Goal: Communication & Community: Answer question/provide support

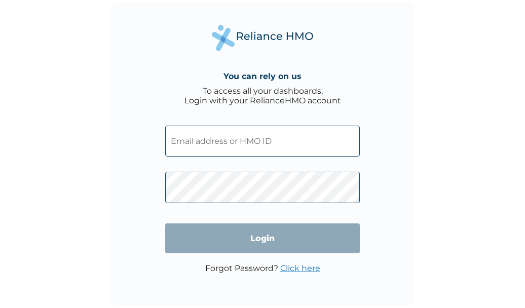
click at [236, 139] on input "text" at bounding box center [262, 141] width 195 height 31
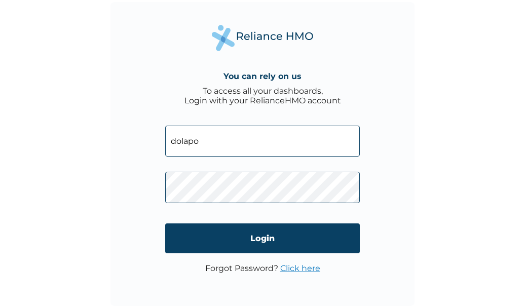
type input "dolapo.obafemi@anfani.uk"
click at [296, 271] on link "Click here" at bounding box center [300, 269] width 40 height 10
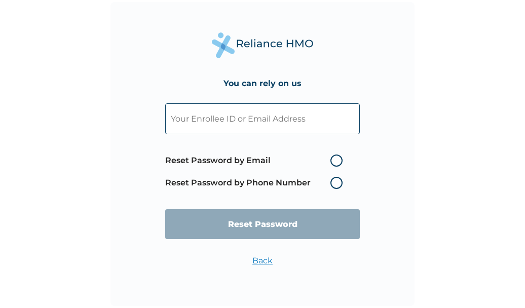
click at [333, 168] on span "Reset Password by Email Reset Password by Phone Number" at bounding box center [256, 172] width 182 height 45
click at [340, 157] on label "Reset Password by Email" at bounding box center [256, 161] width 182 height 12
click at [333, 157] on input "Reset Password by Email" at bounding box center [324, 161] width 16 height 16
radio input "true"
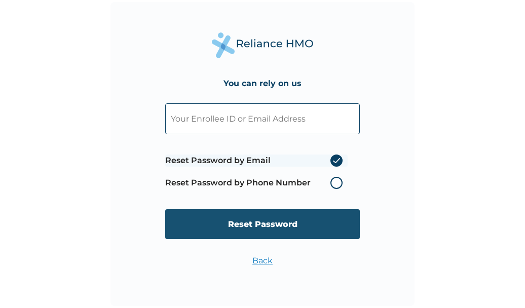
click at [311, 215] on input "Reset Password" at bounding box center [262, 224] width 195 height 30
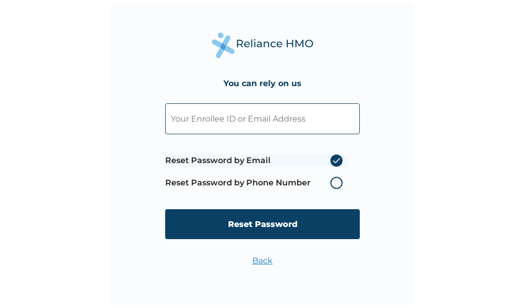
click at [229, 115] on input "text" at bounding box center [262, 118] width 195 height 31
click at [209, 116] on input "dolapo.oabfemi@anfani.uk" at bounding box center [262, 118] width 195 height 31
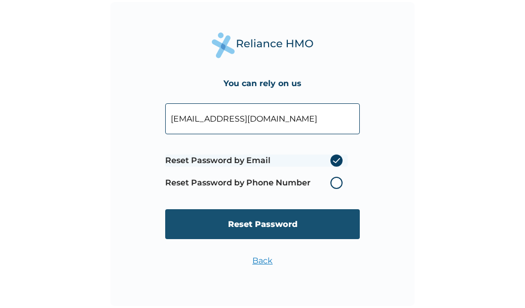
type input "dolapo.obafemi@anfani.uk"
click at [254, 239] on input "Reset Password" at bounding box center [262, 224] width 195 height 30
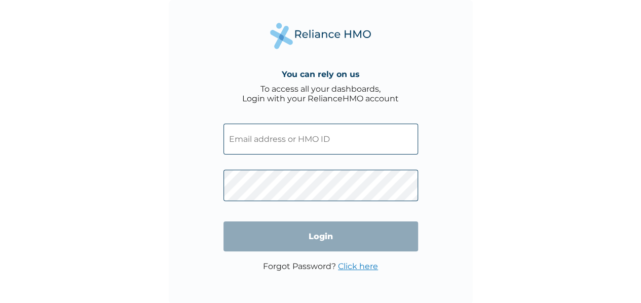
click at [263, 134] on input "text" at bounding box center [321, 139] width 195 height 31
paste input "AEZ/10004/A"
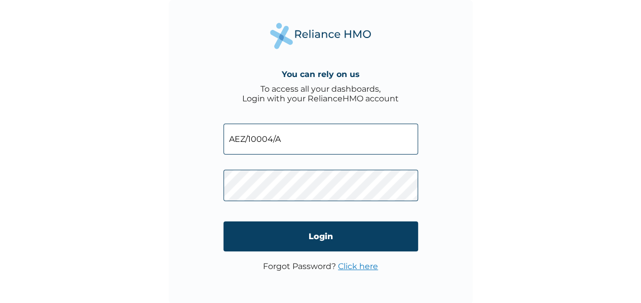
type input "AEZ/10004/A"
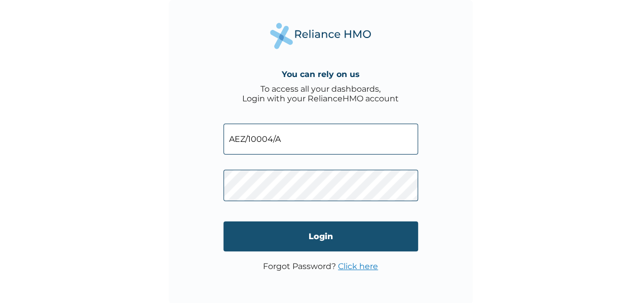
click at [311, 244] on input "Login" at bounding box center [321, 237] width 195 height 30
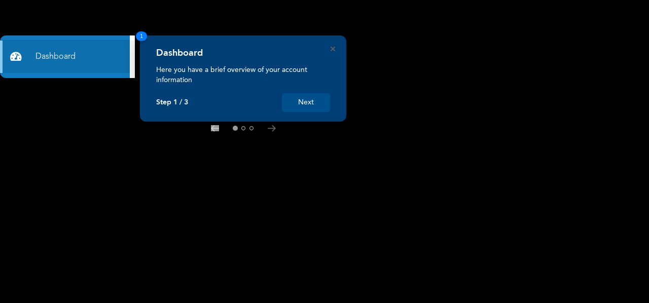
click at [321, 104] on button "Next" at bounding box center [306, 102] width 48 height 19
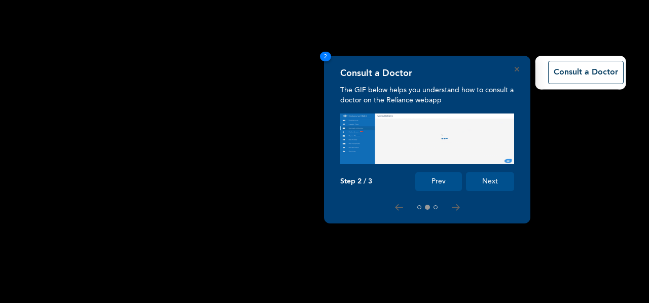
click at [484, 182] on button "Next" at bounding box center [490, 181] width 48 height 19
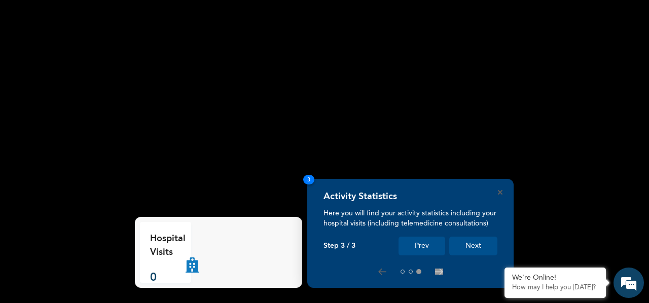
click at [462, 250] on button "Next" at bounding box center [473, 246] width 48 height 19
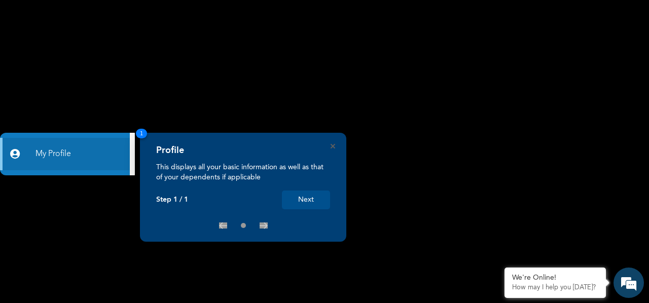
click at [317, 204] on button "Next" at bounding box center [306, 200] width 48 height 19
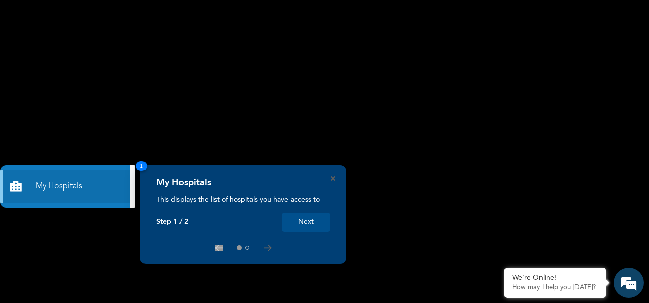
click at [304, 225] on button "Next" at bounding box center [306, 222] width 48 height 19
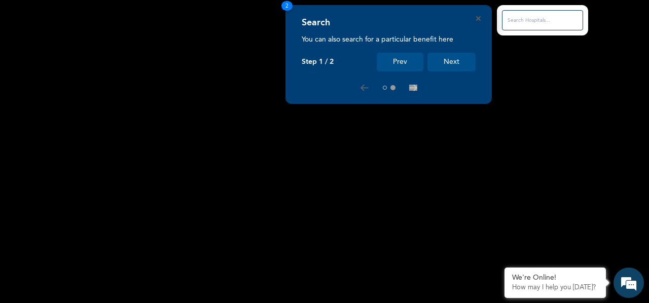
click at [457, 57] on button "Next" at bounding box center [451, 62] width 48 height 19
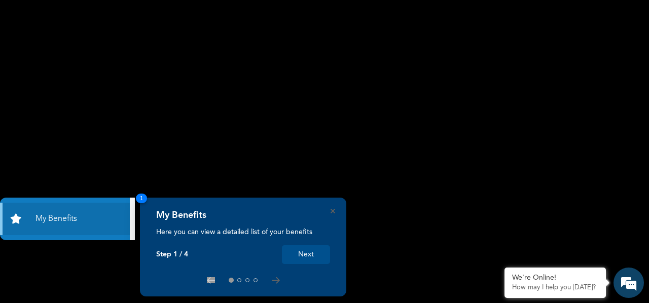
click at [293, 255] on button "Next" at bounding box center [306, 254] width 48 height 19
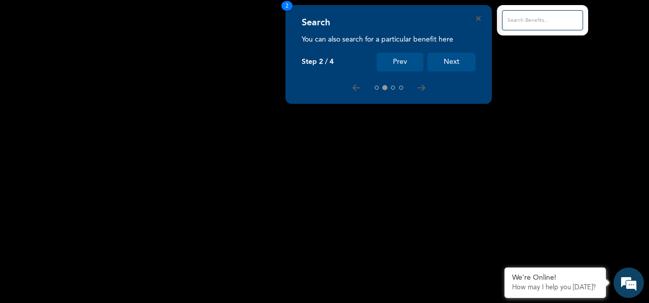
click at [441, 62] on button "Next" at bounding box center [451, 62] width 48 height 19
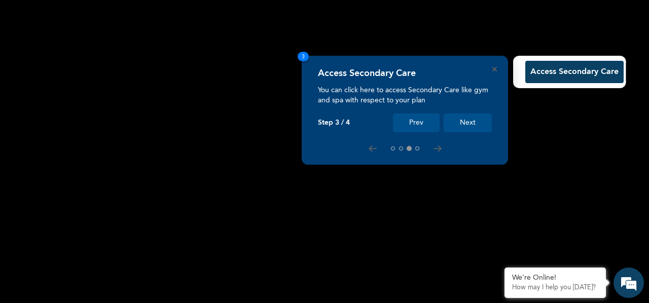
click at [469, 128] on button "Next" at bounding box center [468, 123] width 48 height 19
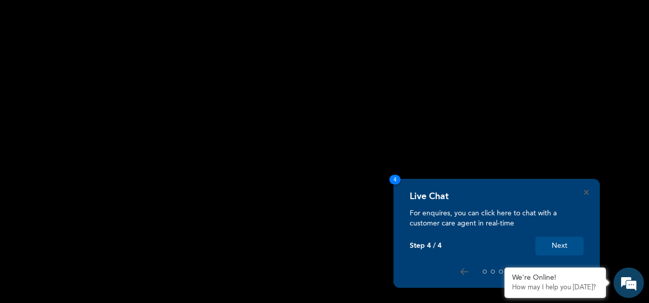
click at [546, 191] on div "Live Chat" at bounding box center [497, 199] width 174 height 17
click at [560, 242] on button "Next" at bounding box center [559, 246] width 48 height 19
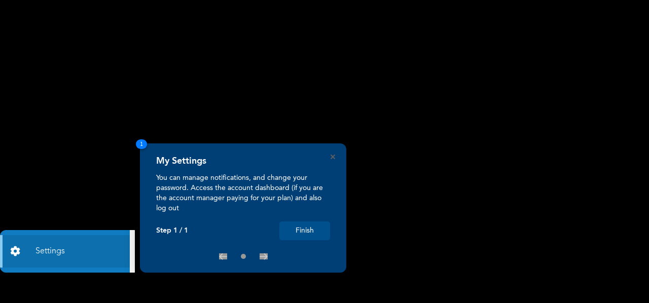
click at [304, 230] on button "Finish" at bounding box center [304, 231] width 51 height 19
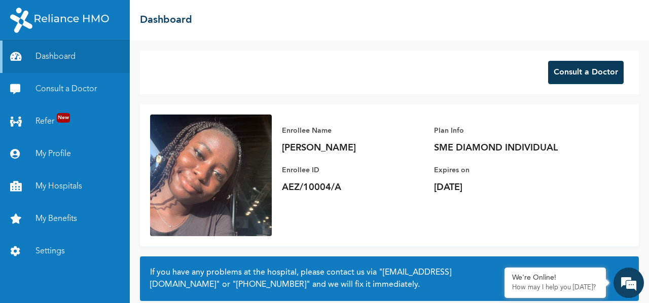
click at [551, 72] on button "Consult a Doctor" at bounding box center [586, 72] width 76 height 23
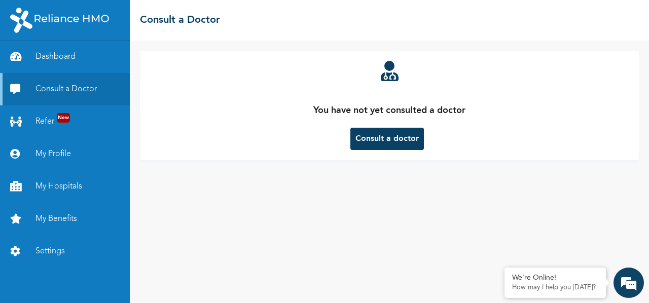
click at [376, 144] on button "Consult a doctor" at bounding box center [386, 139] width 73 height 22
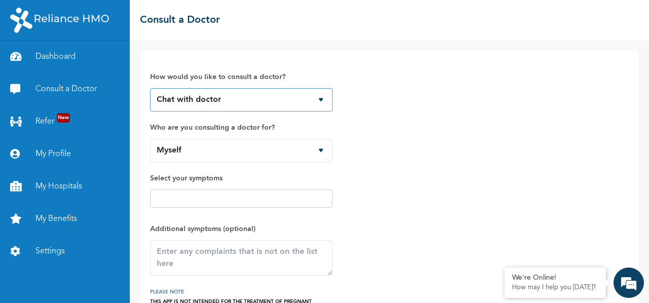
click at [269, 96] on select "Chat with doctor Phone Call" at bounding box center [241, 99] width 182 height 23
click at [383, 130] on div "How would you like to consult a doctor? Chat with doctor Phone Call Who are you…" at bounding box center [389, 186] width 479 height 251
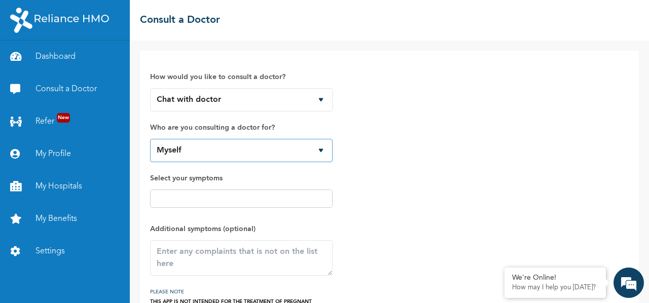
click at [325, 148] on select "Myself" at bounding box center [241, 150] width 182 height 23
click at [292, 156] on select "Myself" at bounding box center [241, 150] width 182 height 23
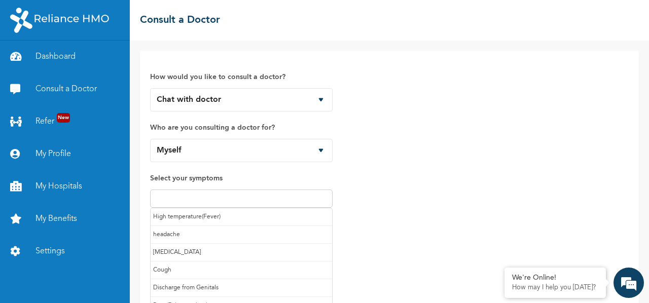
click at [242, 198] on input "text" at bounding box center [241, 199] width 176 height 12
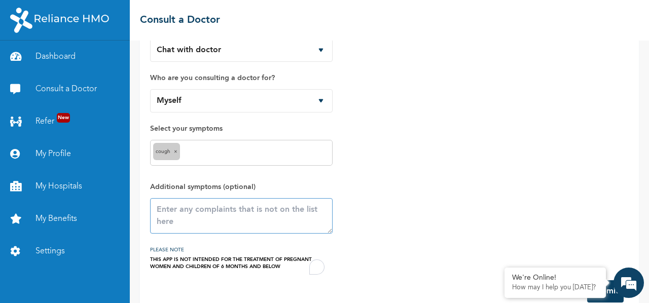
scroll to position [50, 0]
click at [201, 207] on textarea "To enrich screen reader interactions, please activate Accessibility in Grammarl…" at bounding box center [241, 215] width 182 height 35
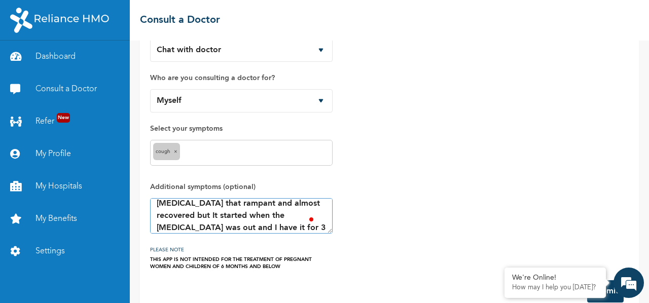
scroll to position [0, 0]
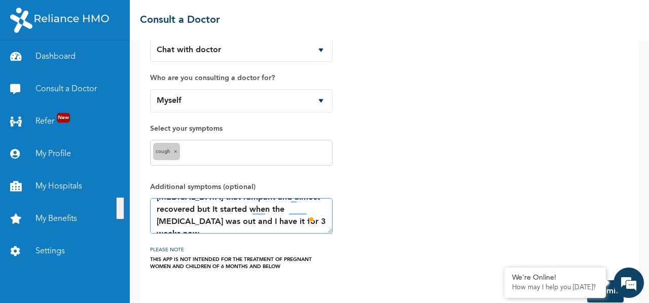
paste textarea "I've been dealing with this issue for nearly 4 weeks. I initially had a cold be…"
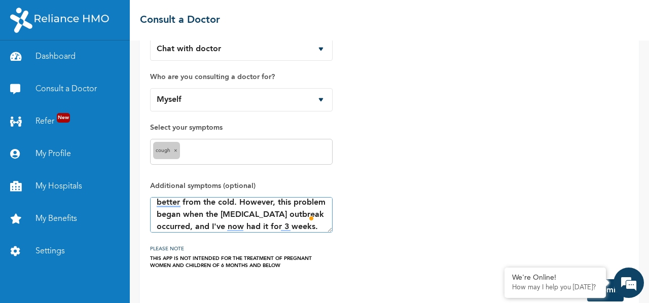
scroll to position [68, 0]
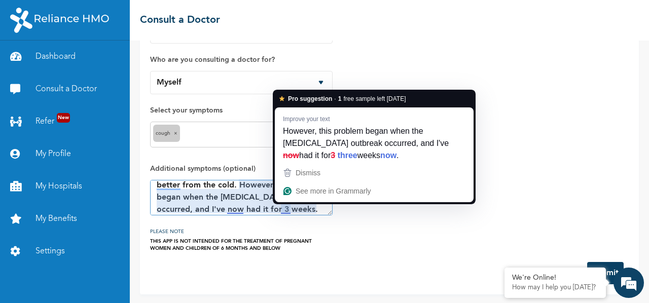
click at [288, 208] on textarea "I've been dealing with this issue for nearly 4 weeks. I initially had a cold be…" at bounding box center [241, 197] width 182 height 35
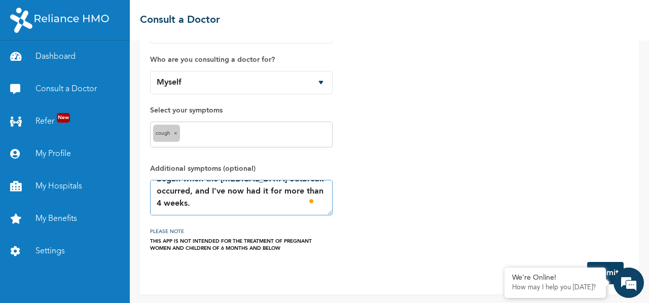
scroll to position [73, 0]
type textarea "I've been dealing with this issue for nearly 4 weeks. I initially had a cold be…"
drag, startPoint x: 630, startPoint y: 281, endPoint x: 610, endPoint y: 265, distance: 26.0
click at [610, 265] on body "Dashboard Consult a Doctor Refer New My Profile My Hospitals My Benefits Settin…" at bounding box center [324, 151] width 649 height 303
click at [610, 265] on button "Submit" at bounding box center [605, 273] width 36 height 22
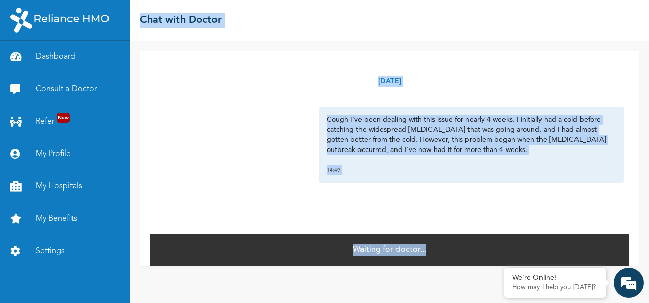
click at [259, 105] on div "Thursday, September 11th 2025 Cough I've been dealing with this issue for nearl…" at bounding box center [389, 142] width 479 height 182
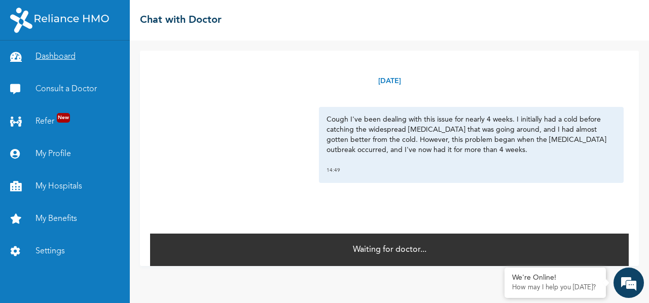
click at [59, 53] on link "Dashboard" at bounding box center [65, 57] width 130 height 32
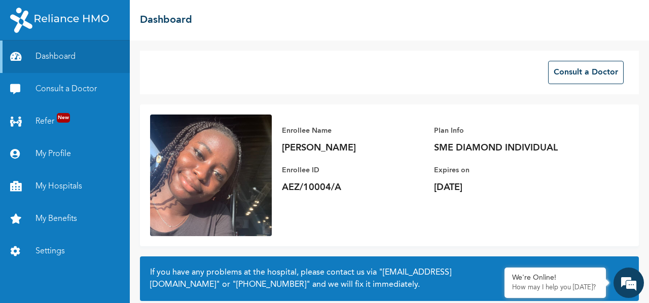
scroll to position [89, 0]
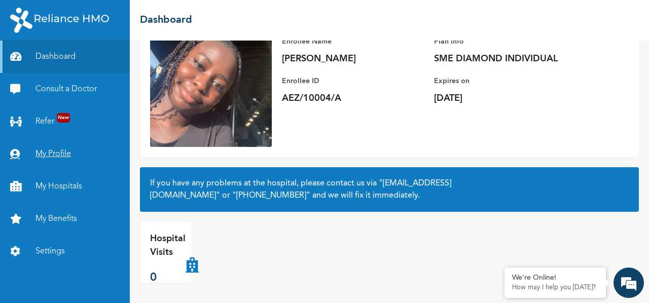
click at [52, 161] on link "My Profile" at bounding box center [65, 154] width 130 height 32
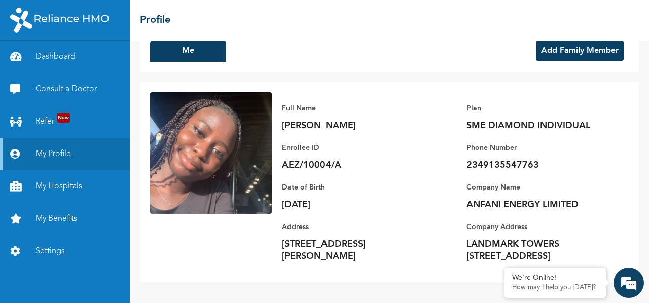
scroll to position [33, 0]
click at [68, 186] on link "My Hospitals" at bounding box center [65, 186] width 130 height 32
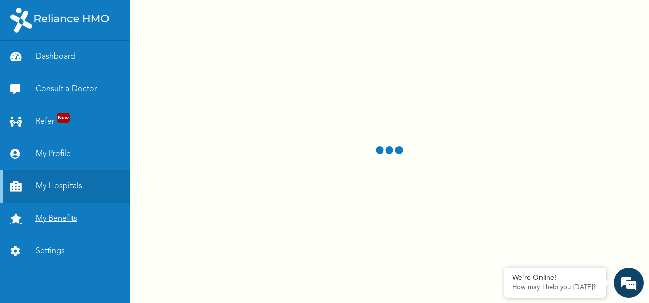
click at [62, 223] on link "My Benefits" at bounding box center [65, 219] width 130 height 32
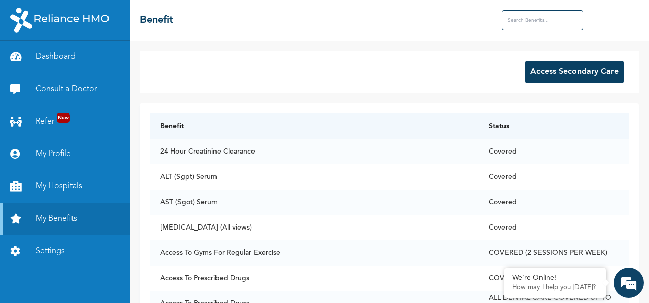
click at [547, 78] on button "Access Secondary Care" at bounding box center [574, 72] width 98 height 22
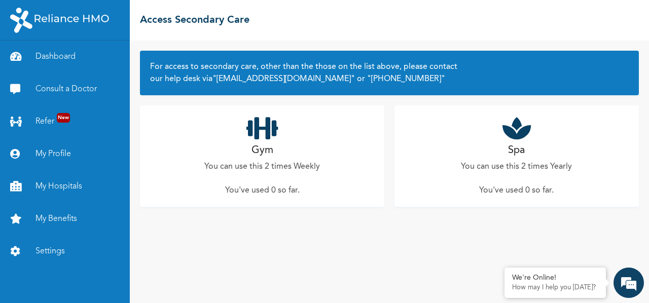
click at [260, 134] on icon at bounding box center [262, 128] width 32 height 25
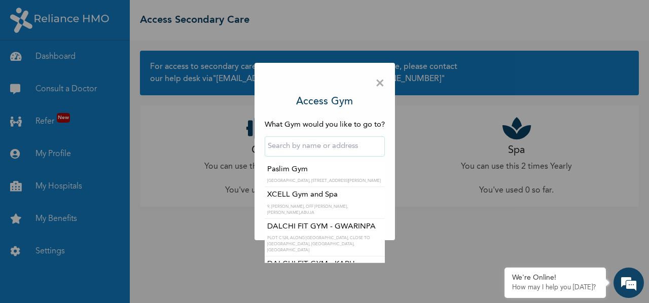
click at [302, 145] on input "text" at bounding box center [325, 146] width 120 height 20
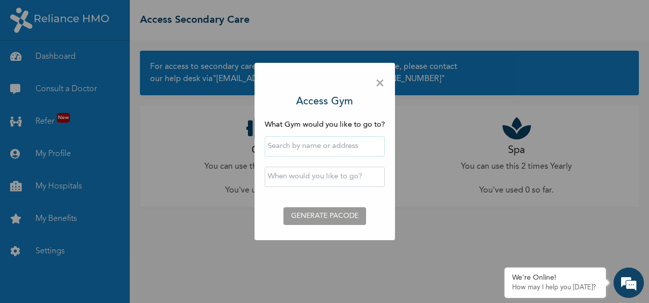
click at [381, 82] on span "×" at bounding box center [380, 83] width 10 height 21
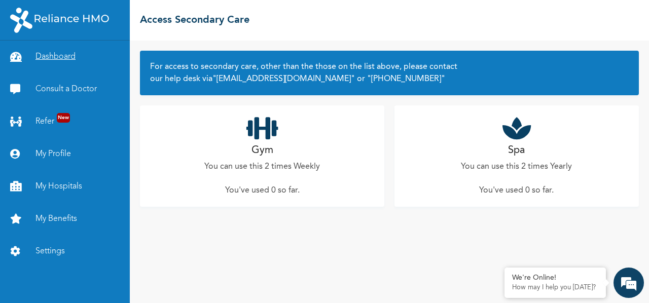
click at [76, 55] on link "Dashboard" at bounding box center [65, 57] width 130 height 32
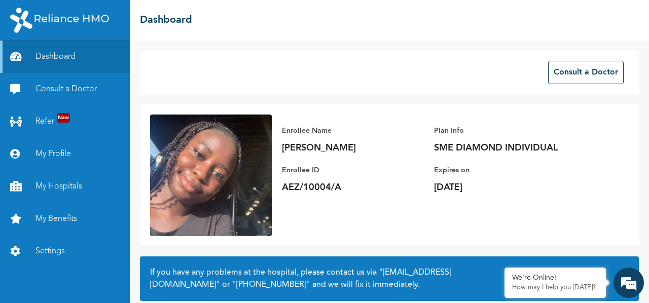
scroll to position [89, 0]
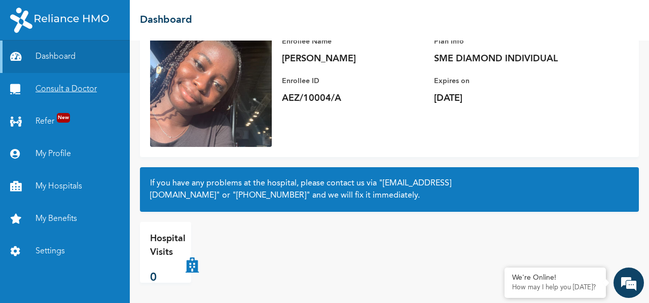
click at [84, 87] on link "Consult a Doctor" at bounding box center [65, 89] width 130 height 32
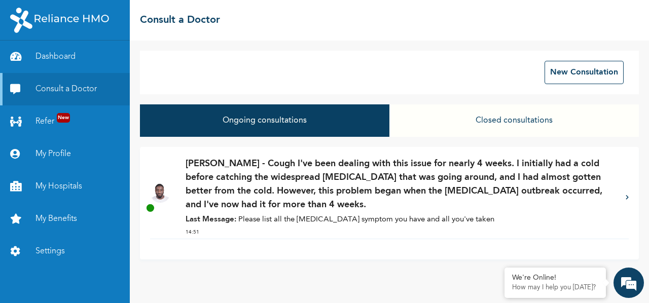
click at [284, 179] on p "[PERSON_NAME] - Cough I've been dealing with this issue for nearly 4 weeks. I i…" at bounding box center [401, 184] width 430 height 55
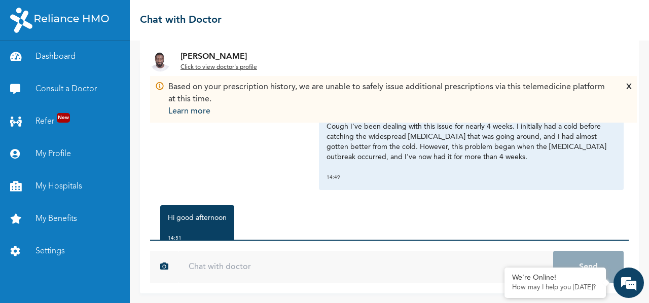
scroll to position [105, 0]
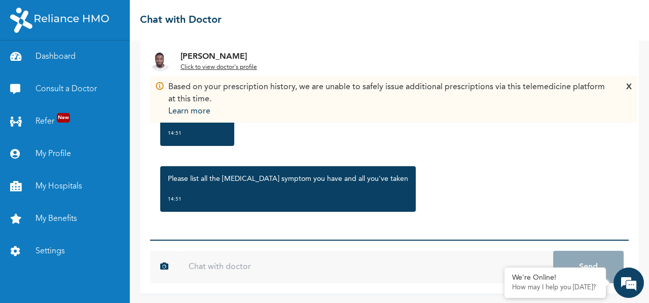
click at [241, 269] on input "text" at bounding box center [365, 267] width 375 height 32
type input "I"
type input "B"
paste input "At first, I came down with a cold — mostly coughing and nasal congestion. I als…"
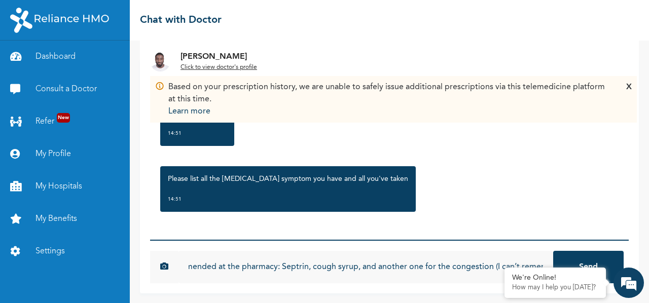
scroll to position [0, 2250]
click at [436, 266] on input "At first, I came down with a cold — mostly coughing and nasal congestion. I als…" at bounding box center [365, 267] width 375 height 32
click at [285, 267] on input "At first, I came down with a cold — mostly coughing and nasal congestion. I als…" at bounding box center [365, 267] width 375 height 32
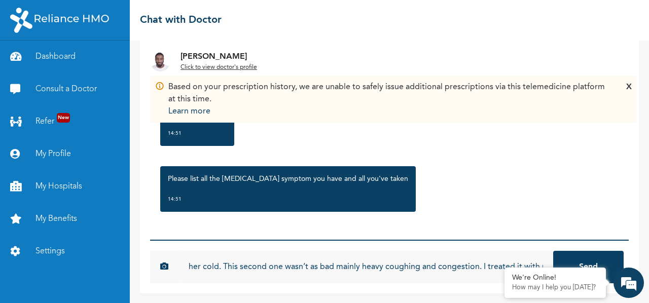
click at [417, 264] on input "At first, I came down with a cold — mostly coughing and nasal congestion. I als…" at bounding box center [365, 267] width 375 height 32
click at [199, 268] on input "At first, I came down with a cold — mostly coughing and nasal congestion. I als…" at bounding box center [365, 267] width 375 height 32
click at [392, 267] on input "At first, I came down with a cold mostly coughing and nasal congestion. I also …" at bounding box center [365, 267] width 375 height 32
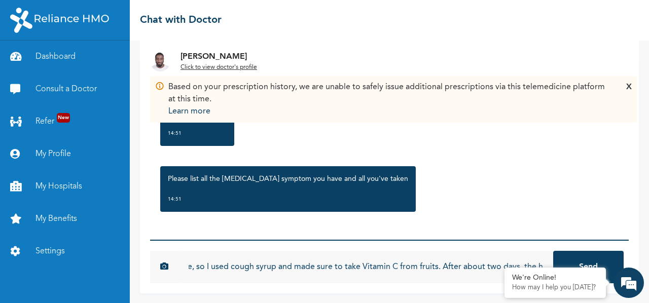
scroll to position [0, 670]
drag, startPoint x: 353, startPoint y: 264, endPoint x: 290, endPoint y: 266, distance: 63.4
click at [290, 266] on input "At first, I came down with a cold mostly coughing and nasal congestion. I also …" at bounding box center [365, 267] width 375 height 32
type input "At first, I came down with a cold mostly coughing and nasal congestion. I also …"
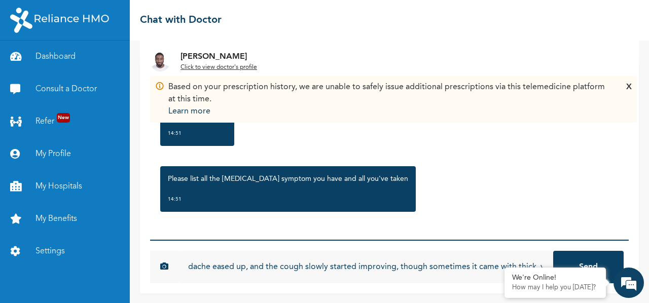
click at [318, 266] on input "At first, I came down with a cold mostly coughing and nasal congestion. I also …" at bounding box center [365, 267] width 375 height 32
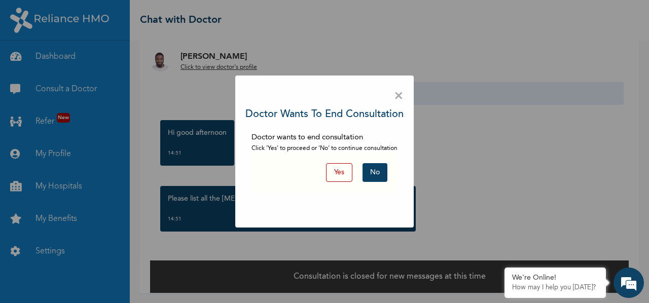
scroll to position [14, 0]
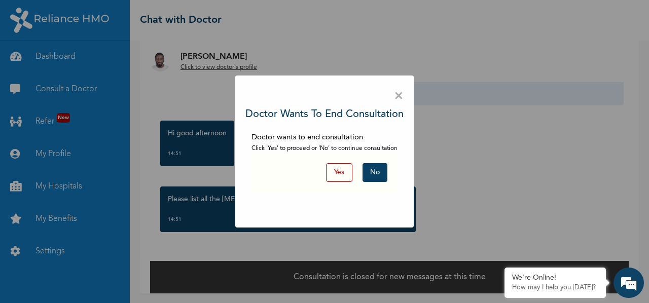
click at [372, 178] on button "No" at bounding box center [374, 172] width 25 height 19
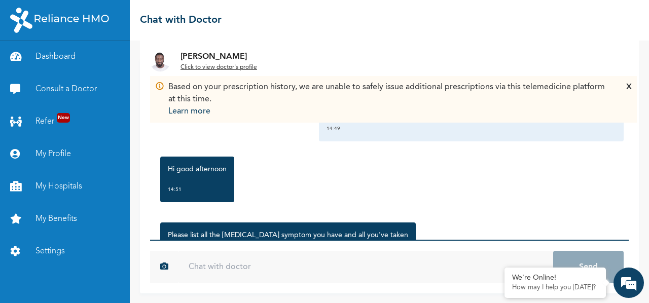
scroll to position [105, 0]
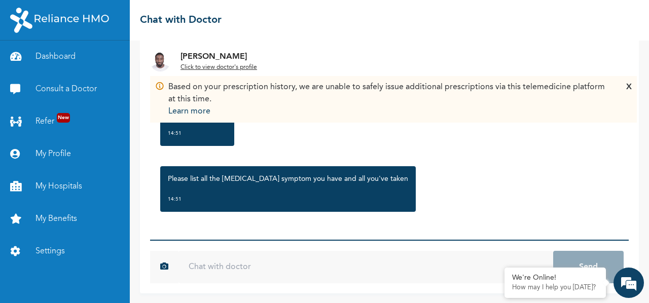
click at [274, 253] on input "text" at bounding box center [365, 267] width 375 height 32
paste input "At first, I came down with a cold — mostly coughing and nasal congestion. I als…"
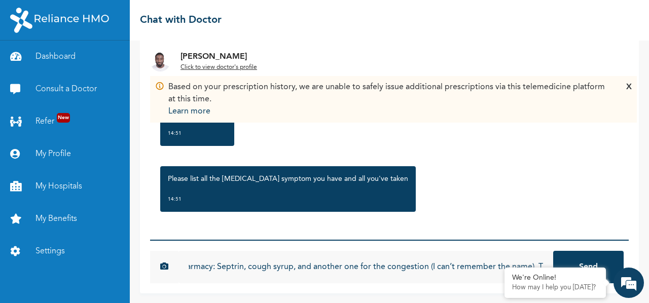
scroll to position [0, 2319]
click at [370, 265] on input "At first, I came down with a cold — mostly coughing and nasal congestion. I als…" at bounding box center [365, 267] width 375 height 32
click at [325, 267] on input "At first, I came down with a cold — mostly coughing and nasal congestion. I als…" at bounding box center [365, 267] width 375 height 32
click at [456, 266] on input "At first, I came down with a cold — mostly coughing and nasal congestion. I als…" at bounding box center [365, 267] width 375 height 32
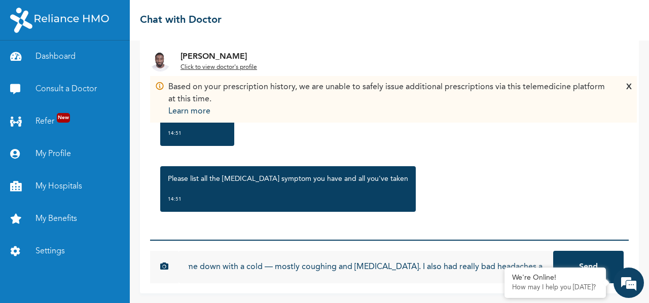
scroll to position [0, 0]
click at [319, 266] on input "At first, I came down with a cold — mostly coughing and nasal congestion. I als…" at bounding box center [365, 267] width 375 height 32
drag, startPoint x: 446, startPoint y: 267, endPoint x: 386, endPoint y: 269, distance: 59.8
click at [386, 269] on input "At first, I came down with a cold mostly coughing and nasal congestion. I also …" at bounding box center [365, 267] width 375 height 32
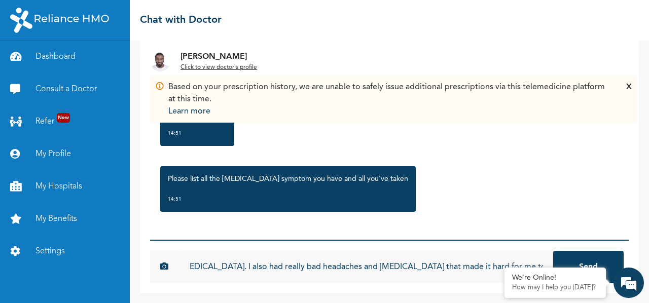
drag, startPoint x: 358, startPoint y: 265, endPoint x: 342, endPoint y: 265, distance: 15.7
click at [342, 265] on input "At first, I came down with a cold mostly coughing and catarrh. I also had reall…" at bounding box center [365, 267] width 375 height 32
drag, startPoint x: 341, startPoint y: 266, endPoint x: 275, endPoint y: 266, distance: 66.4
click at [275, 266] on input "At first, I came down with a cold mostly coughing and catarrh. I also had reall…" at bounding box center [365, 267] width 375 height 32
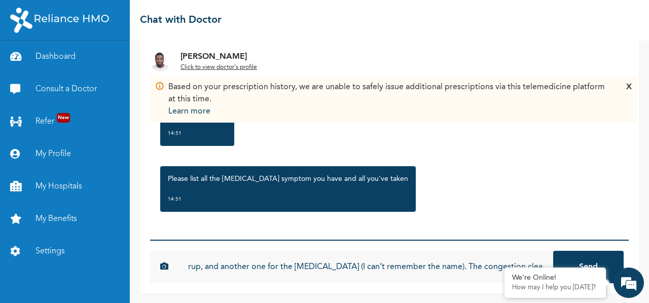
scroll to position [0, 2467]
type input "At first, I came down with a cold mostly coughing and [MEDICAL_DATA]. I also ha…"
click at [553, 251] on button "Send" at bounding box center [588, 267] width 70 height 32
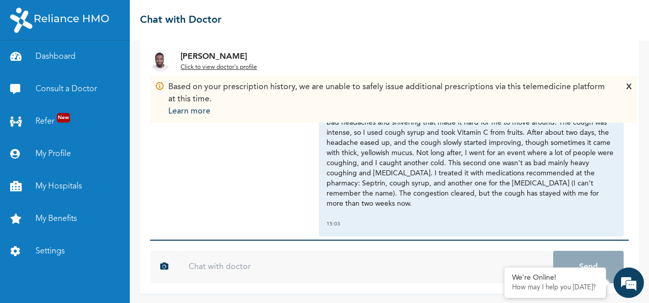
scroll to position [252, 0]
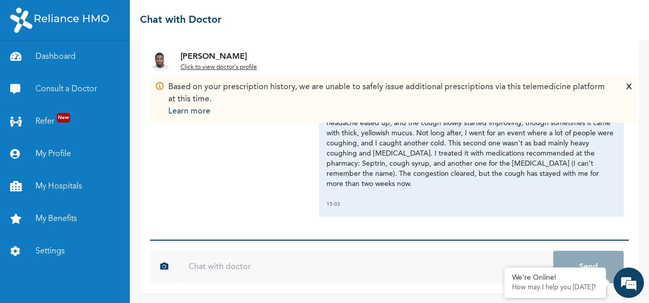
click at [628, 85] on div "X" at bounding box center [629, 99] width 6 height 36
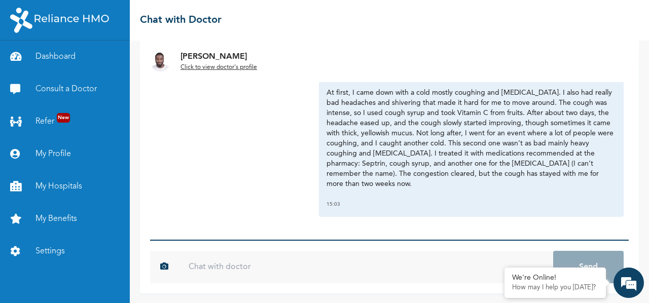
click at [207, 67] on u "Click to view doctor's profile" at bounding box center [218, 67] width 77 height 6
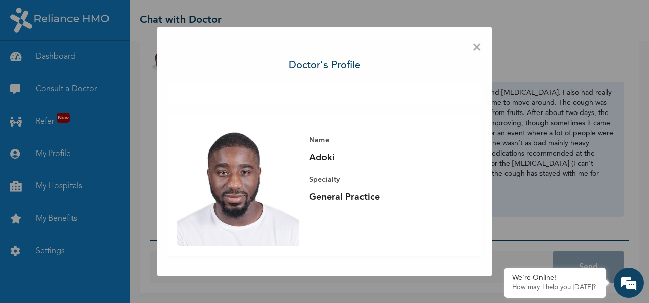
click at [491, 44] on div "× Doctor's profile Name Adoki Specialty General Practice" at bounding box center [324, 151] width 335 height 249
click at [476, 48] on span "×" at bounding box center [477, 47] width 10 height 21
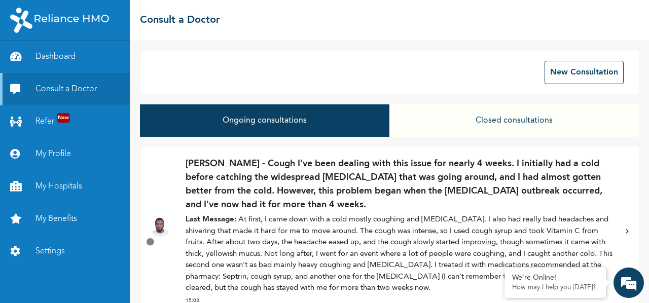
scroll to position [35, 0]
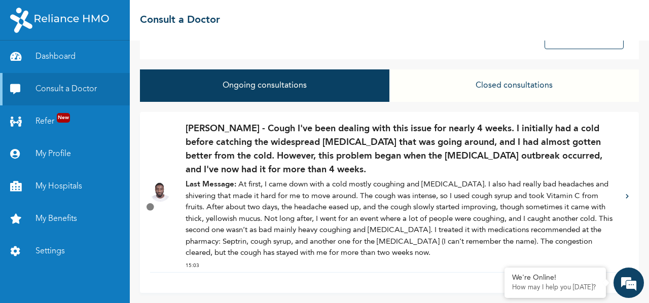
click at [536, 83] on button "Closed consultations" at bounding box center [513, 85] width 249 height 32
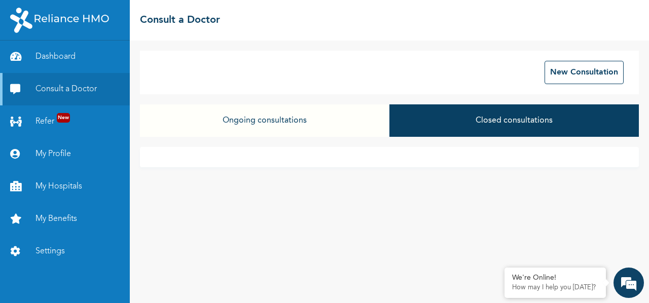
scroll to position [0, 0]
click at [311, 115] on button "Ongoing consultations" at bounding box center [264, 120] width 249 height 32
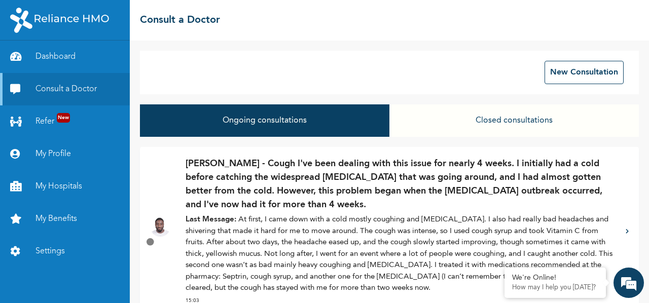
scroll to position [35, 0]
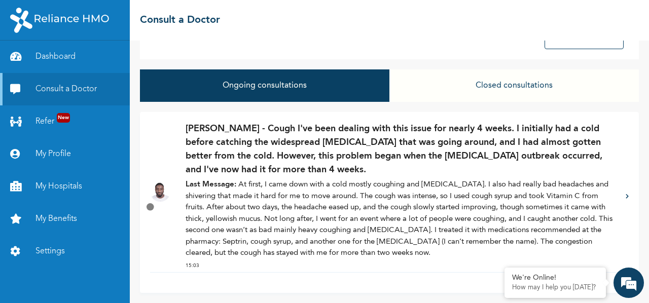
click at [150, 210] on icon at bounding box center [150, 207] width 11 height 11
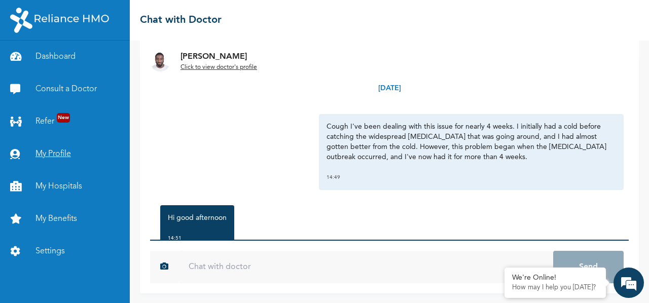
click at [54, 163] on link "My Profile" at bounding box center [65, 154] width 130 height 32
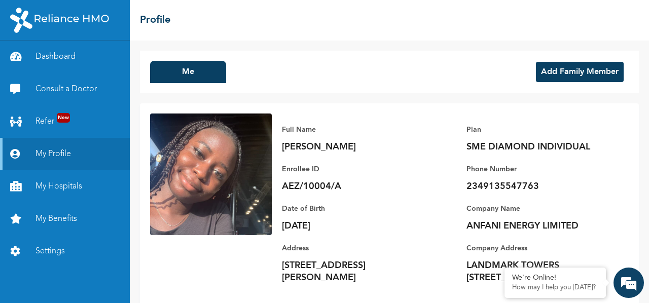
scroll to position [33, 0]
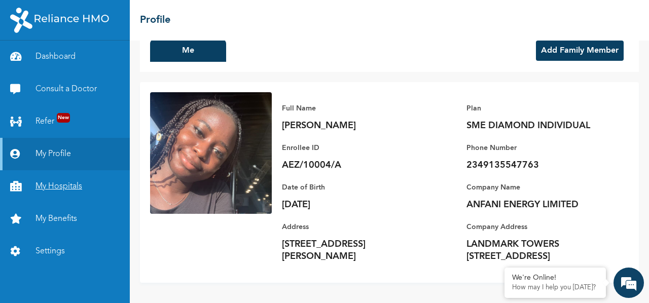
click at [77, 185] on link "My Hospitals" at bounding box center [65, 186] width 130 height 32
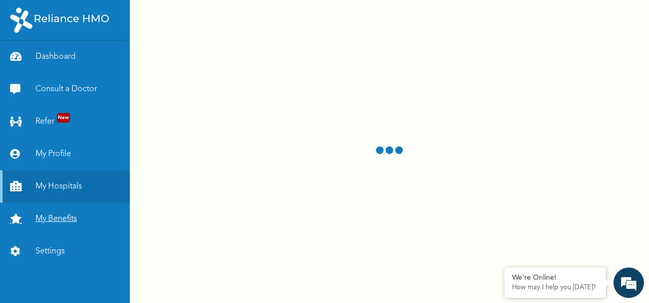
click at [91, 220] on link "My Benefits" at bounding box center [65, 219] width 130 height 32
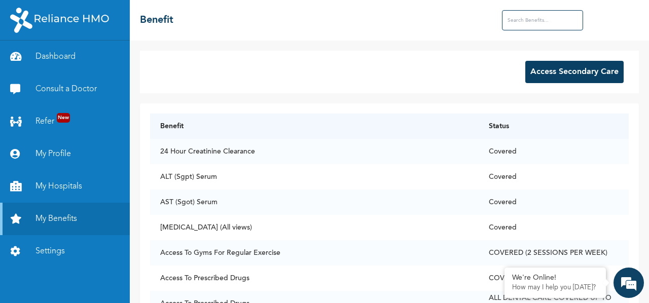
click at [531, 17] on input "text" at bounding box center [542, 20] width 81 height 20
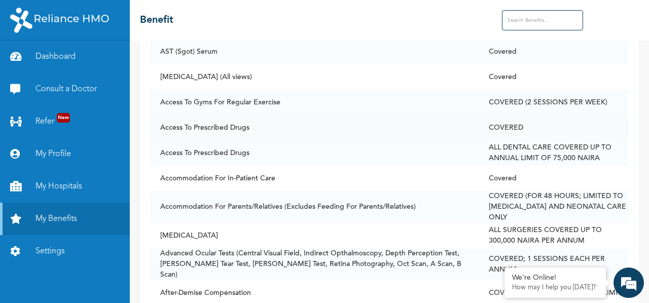
scroll to position [151, 0]
click at [521, 25] on input "text" at bounding box center [542, 20] width 81 height 20
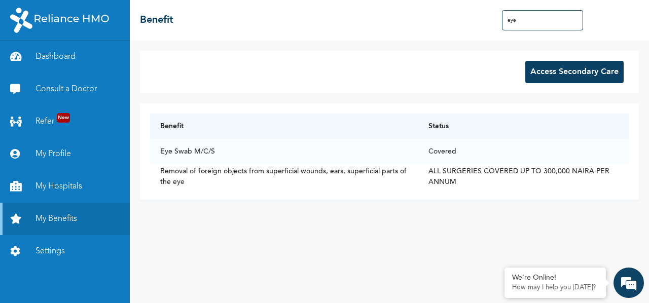
scroll to position [0, 0]
type input "eye"
click at [62, 85] on link "Consult a Doctor" at bounding box center [65, 89] width 130 height 32
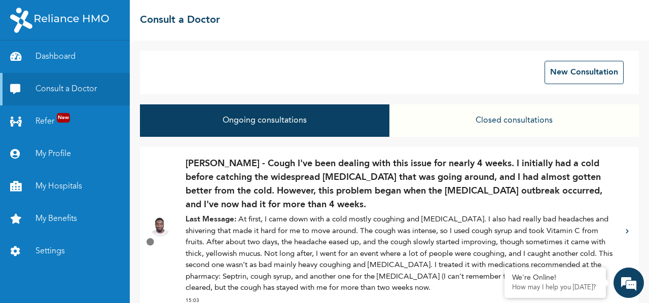
scroll to position [35, 0]
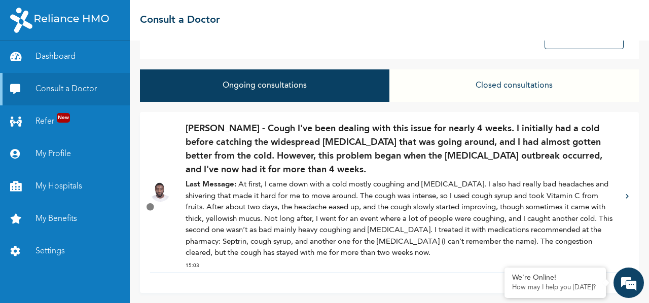
click at [296, 153] on p "Dr. Adoki - Cough I've been dealing with this issue for nearly 4 weeks. I initi…" at bounding box center [401, 149] width 430 height 55
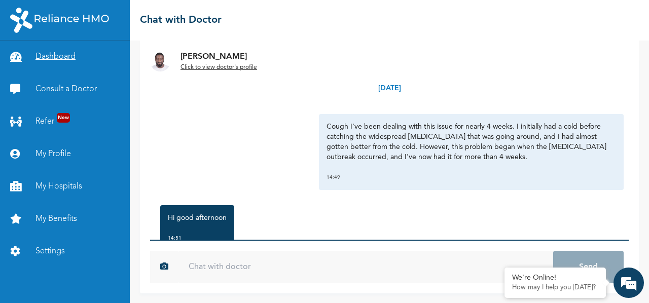
click at [46, 62] on link "Dashboard" at bounding box center [65, 57] width 130 height 32
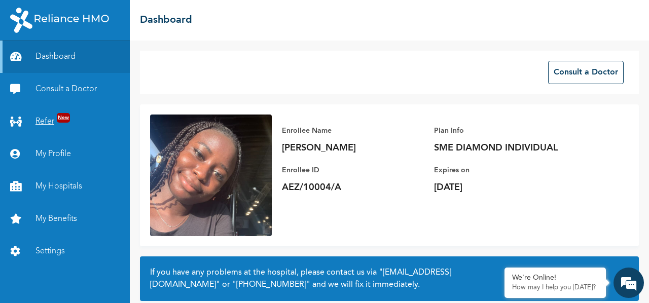
click at [46, 119] on link "Refer New" at bounding box center [65, 121] width 130 height 32
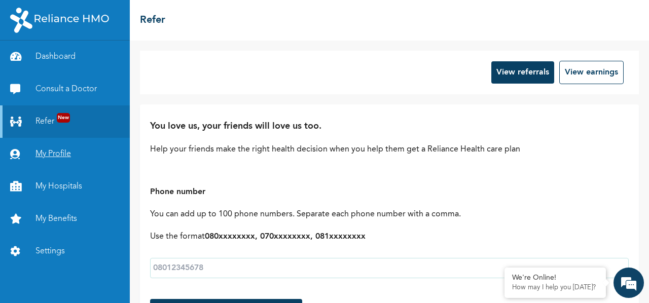
click at [59, 154] on link "My Profile" at bounding box center [65, 154] width 130 height 32
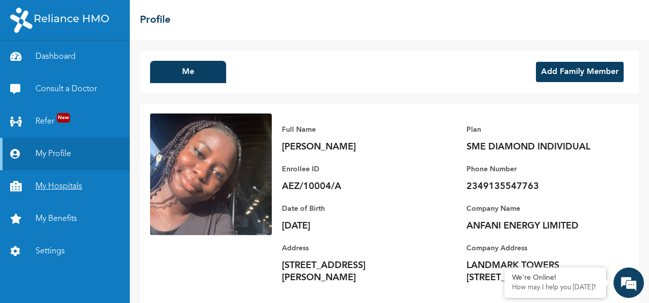
click at [61, 180] on link "My Hospitals" at bounding box center [65, 186] width 130 height 32
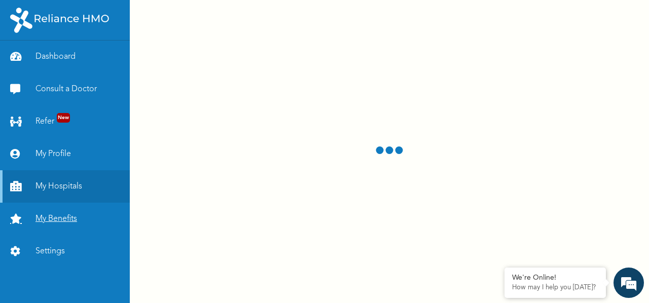
click at [58, 226] on link "My Benefits" at bounding box center [65, 219] width 130 height 32
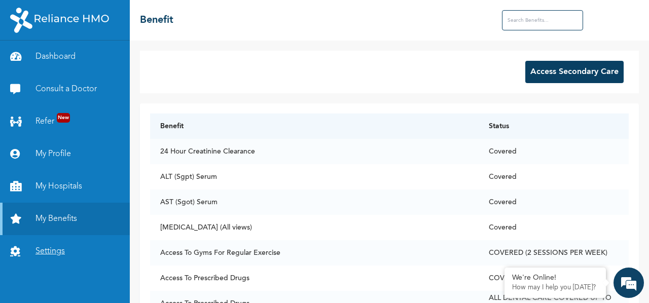
click at [44, 246] on link "Settings" at bounding box center [65, 251] width 130 height 32
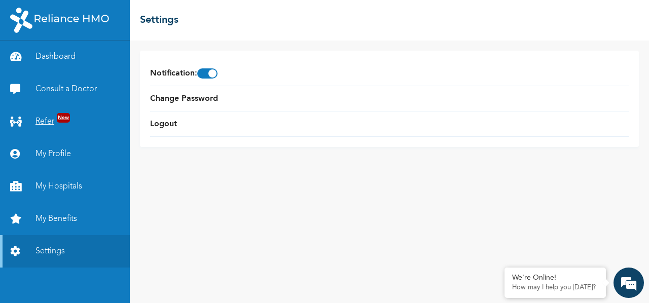
click at [48, 127] on link "Refer New" at bounding box center [65, 121] width 130 height 32
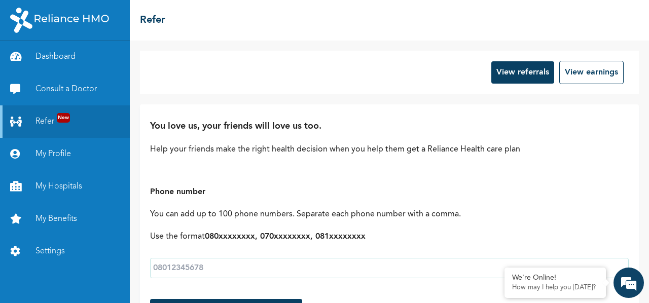
click at [206, 268] on input "text" at bounding box center [389, 268] width 479 height 20
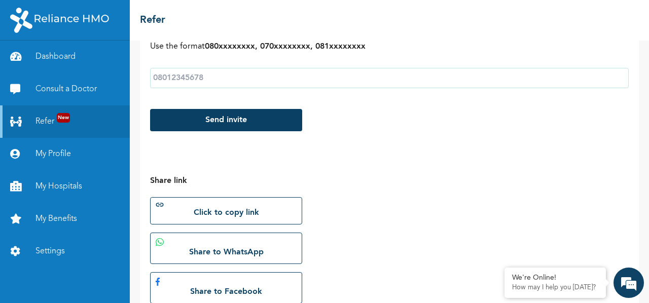
scroll to position [275, 0]
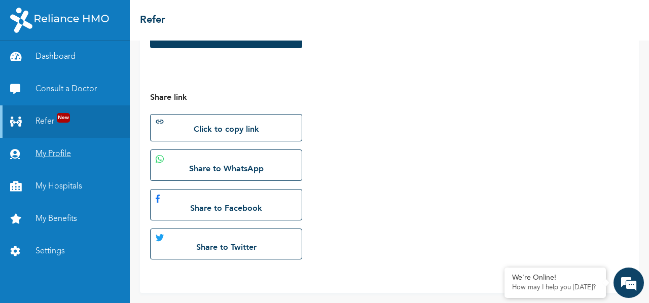
click at [57, 156] on link "My Profile" at bounding box center [65, 154] width 130 height 32
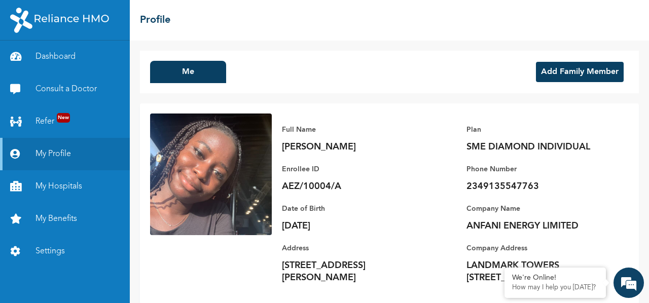
scroll to position [33, 0]
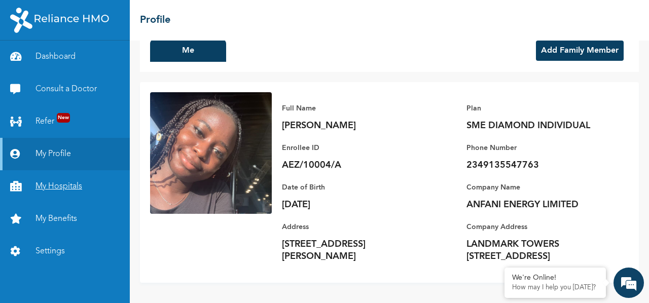
click at [72, 185] on link "My Hospitals" at bounding box center [65, 186] width 130 height 32
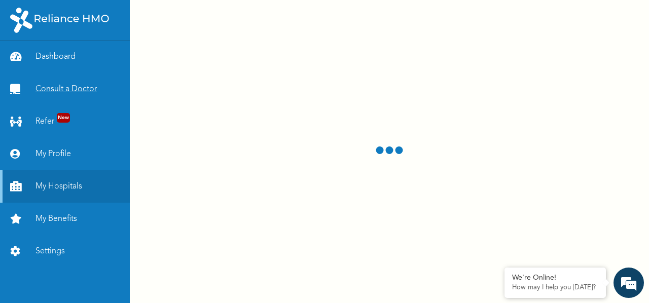
click at [65, 94] on link "Consult a Doctor" at bounding box center [65, 89] width 130 height 32
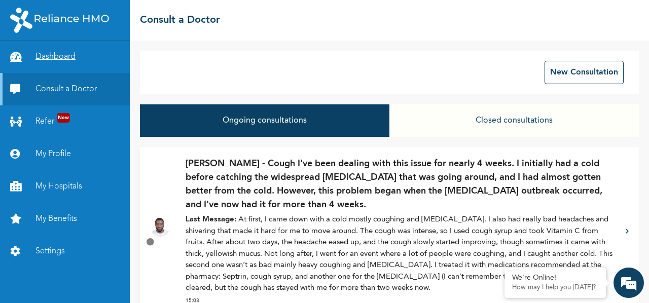
click at [48, 63] on link "Dashboard" at bounding box center [65, 57] width 130 height 32
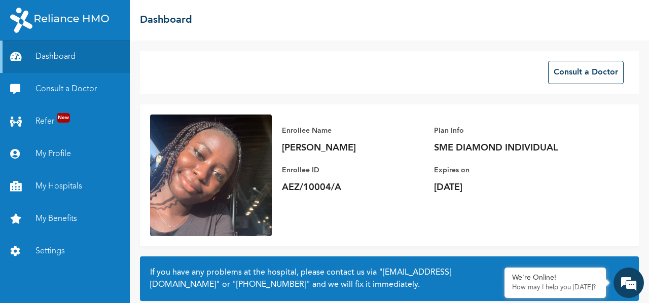
scroll to position [89, 0]
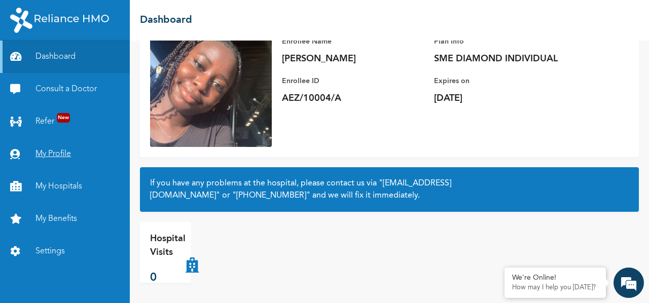
click at [42, 145] on link "My Profile" at bounding box center [65, 154] width 130 height 32
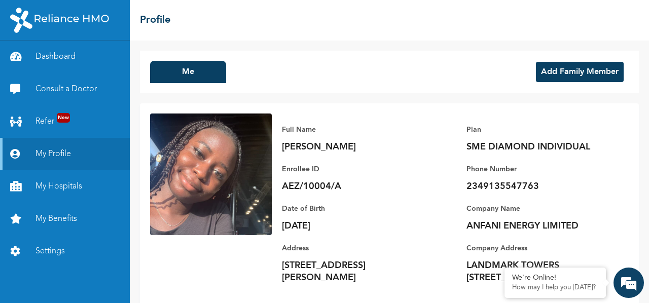
scroll to position [33, 0]
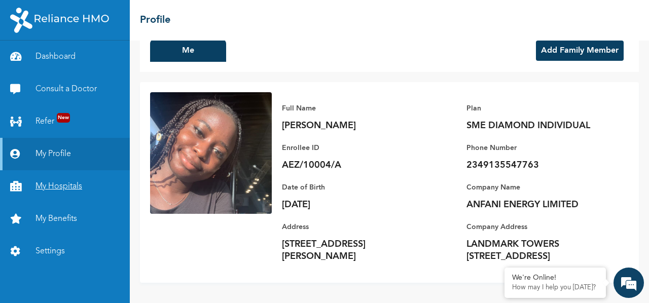
click at [53, 189] on link "My Hospitals" at bounding box center [65, 186] width 130 height 32
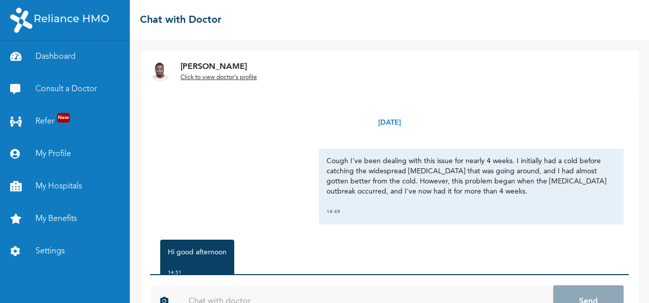
scroll to position [374, 0]
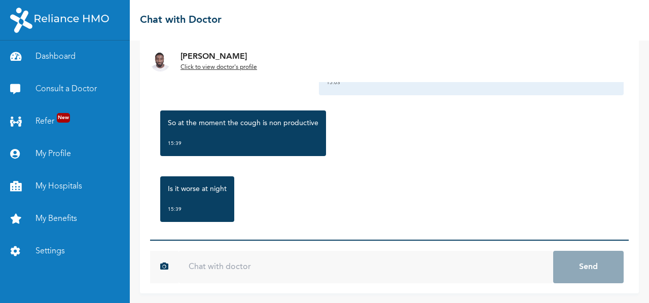
drag, startPoint x: 0, startPoint y: 0, endPoint x: 231, endPoint y: 123, distance: 261.9
click at [231, 123] on div "So at the moment the cough is non productive 15:39" at bounding box center [243, 134] width 166 height 46
click at [201, 269] on input "text" at bounding box center [365, 267] width 375 height 32
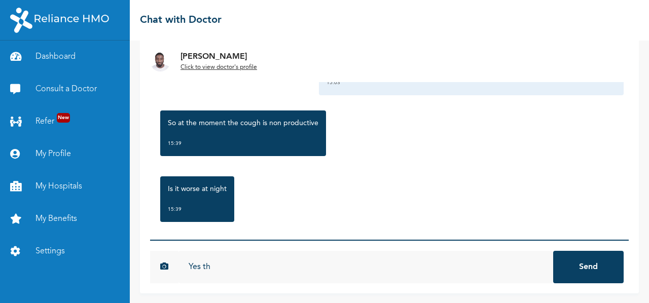
scroll to position [384, 0]
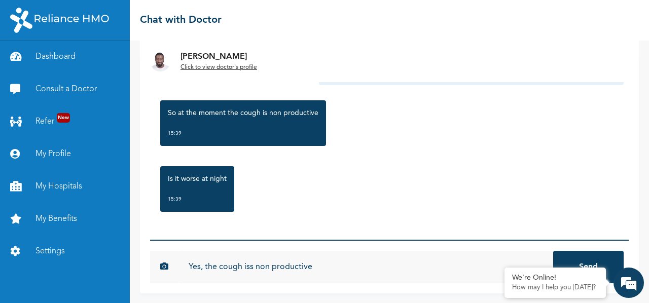
click at [253, 267] on input "Yes, the cough iss non productive" at bounding box center [365, 267] width 375 height 32
click at [319, 265] on input "Yes, the cough is non productive" at bounding box center [365, 267] width 375 height 32
type input "Yes, the cough is non productive."
click at [553, 251] on button "Send" at bounding box center [588, 267] width 70 height 32
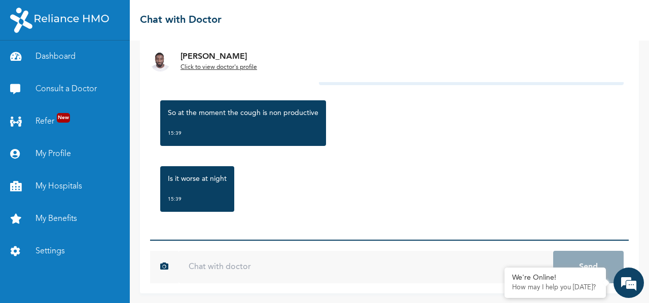
scroll to position [0, 0]
drag, startPoint x: 210, startPoint y: 189, endPoint x: 224, endPoint y: 262, distance: 74.7
click at [224, 262] on input "text" at bounding box center [365, 267] width 375 height 32
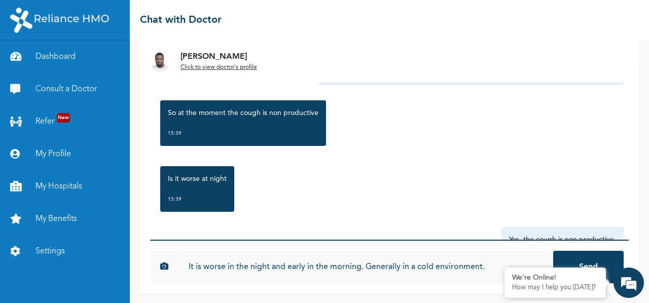
type input "It is worse in the night and early in the morning. Generally in a cold environm…"
click at [553, 251] on button "Send" at bounding box center [588, 267] width 70 height 32
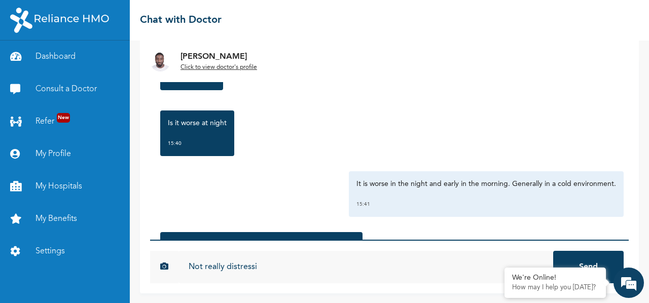
scroll to position [693, 0]
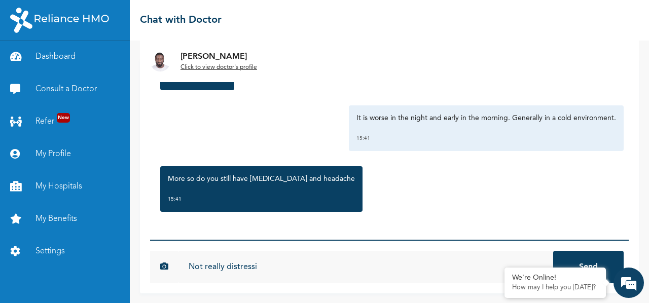
drag, startPoint x: 272, startPoint y: 272, endPoint x: 178, endPoint y: 261, distance: 94.4
click at [178, 261] on input "Not really distressi" at bounding box center [365, 267] width 375 height 32
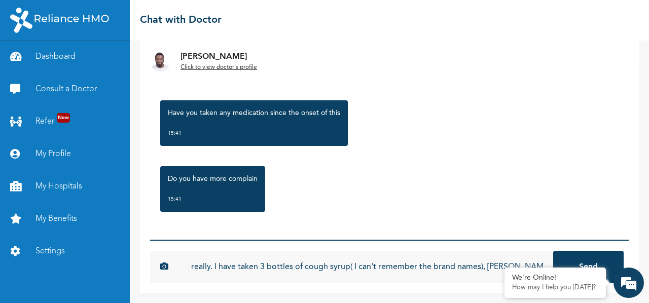
scroll to position [0, 183]
type input "I don't have headache but the catarrh not really. I have taken 3 bottles of cou…"
click at [553, 251] on button "Send" at bounding box center [588, 267] width 70 height 32
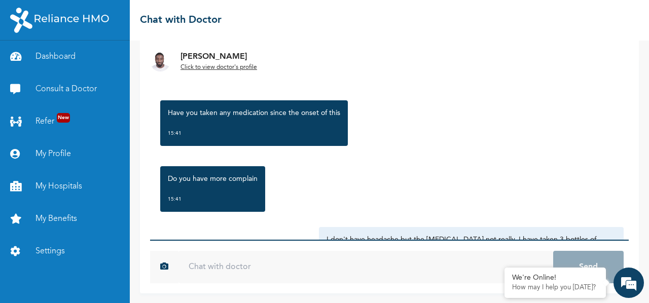
scroll to position [0, 0]
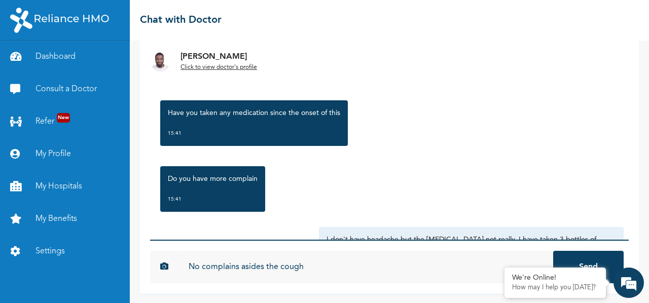
type input "No complains asides the cough"
click at [553, 251] on button "Send" at bounding box center [588, 267] width 70 height 32
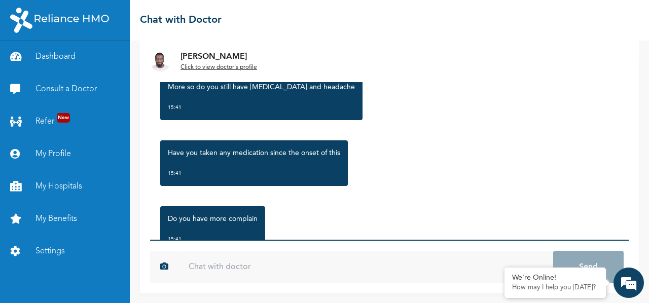
scroll to position [946, 0]
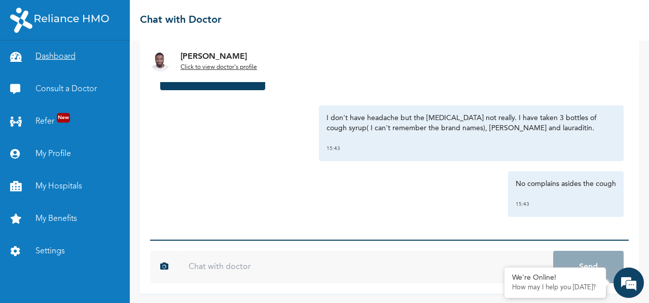
click at [65, 45] on link "Dashboard" at bounding box center [65, 57] width 130 height 32
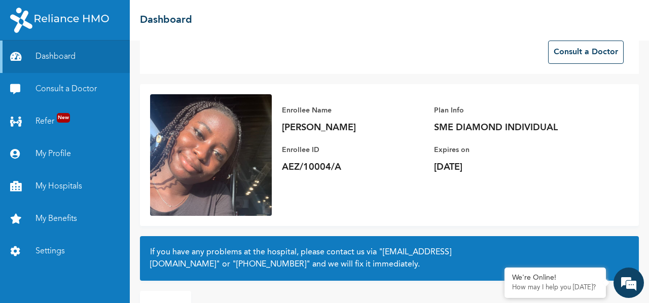
scroll to position [89, 0]
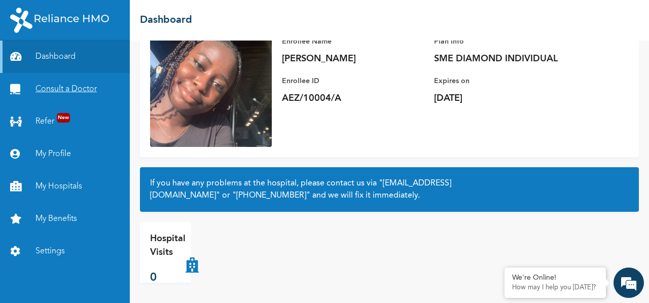
click at [60, 86] on link "Consult a Doctor" at bounding box center [65, 89] width 130 height 32
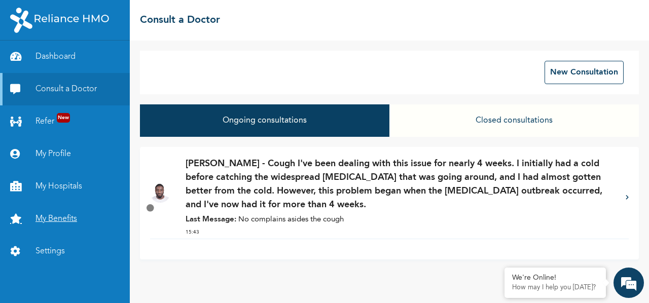
click at [61, 206] on link "My Benefits" at bounding box center [65, 219] width 130 height 32
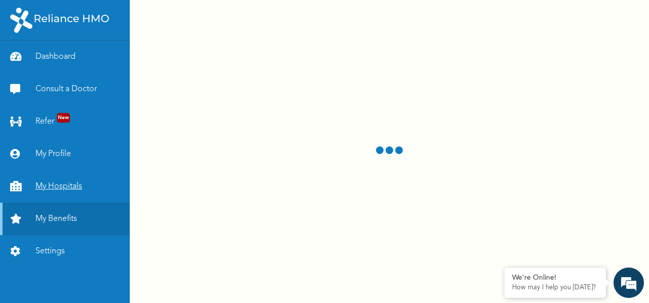
click at [53, 189] on link "My Hospitals" at bounding box center [65, 186] width 130 height 32
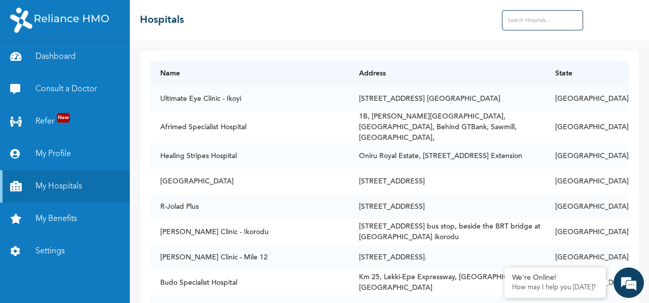
click at [522, 25] on input "text" at bounding box center [542, 20] width 81 height 20
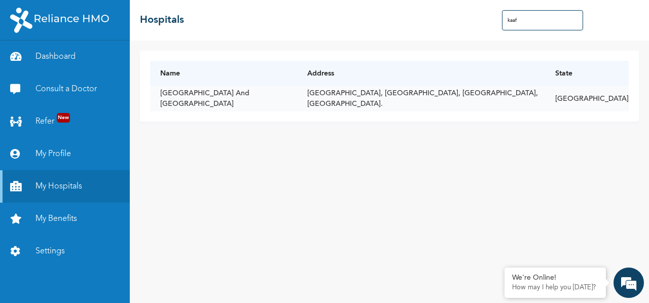
click at [374, 95] on td "[GEOGRAPHIC_DATA], [GEOGRAPHIC_DATA], [GEOGRAPHIC_DATA], [GEOGRAPHIC_DATA]." at bounding box center [421, 98] width 248 height 25
click at [227, 91] on td "[GEOGRAPHIC_DATA] And [GEOGRAPHIC_DATA]" at bounding box center [223, 98] width 147 height 25
click at [201, 105] on td "[GEOGRAPHIC_DATA] And [GEOGRAPHIC_DATA]" at bounding box center [223, 98] width 147 height 25
click at [480, 82] on th "Address" at bounding box center [421, 73] width 248 height 25
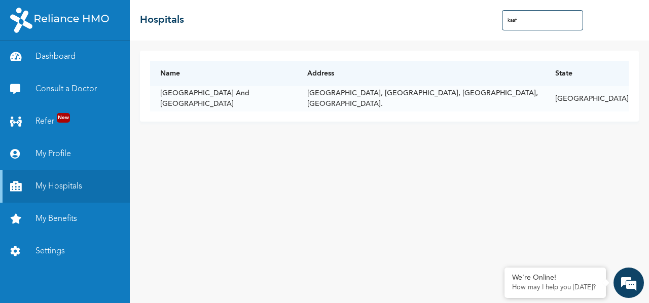
drag, startPoint x: 532, startPoint y: 33, endPoint x: 533, endPoint y: 23, distance: 10.7
click at [533, 23] on div "☰ Hospitals kaaf" at bounding box center [389, 20] width 519 height 41
click at [533, 23] on input "kaaf" at bounding box center [542, 20] width 81 height 20
type input "k"
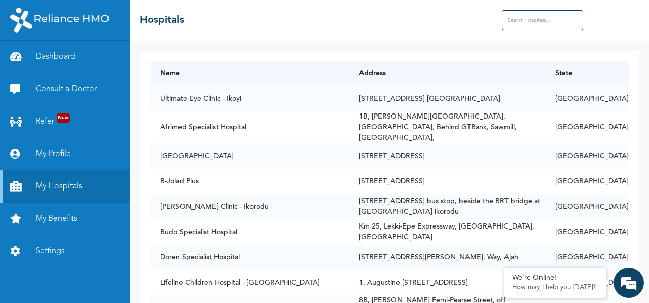
click at [533, 23] on input "text" at bounding box center [542, 20] width 81 height 20
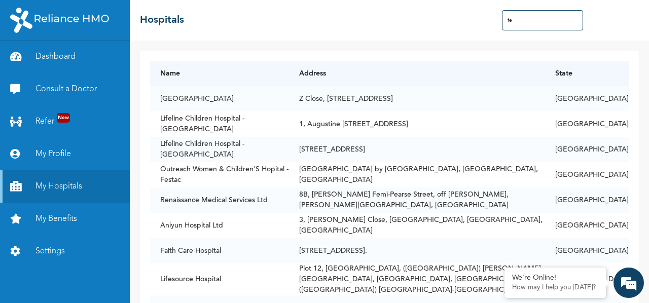
type input "f"
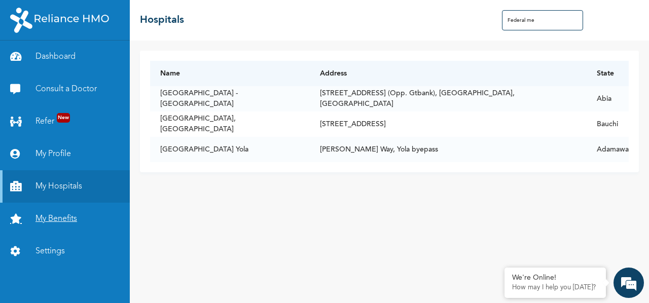
type input "Federal me"
click at [72, 225] on link "My Benefits" at bounding box center [65, 219] width 130 height 32
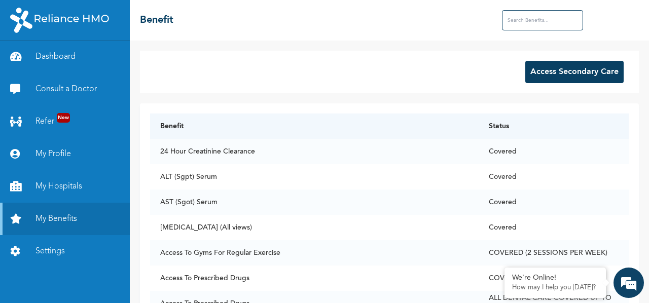
click at [525, 13] on input "text" at bounding box center [542, 20] width 81 height 20
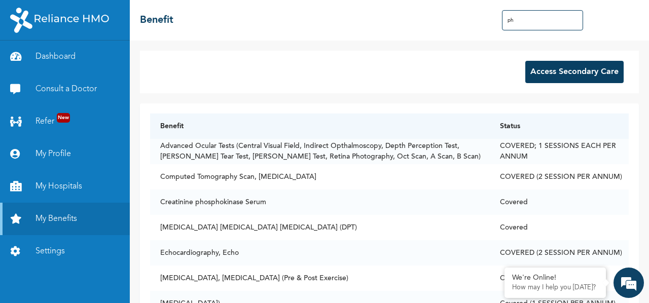
type input "p"
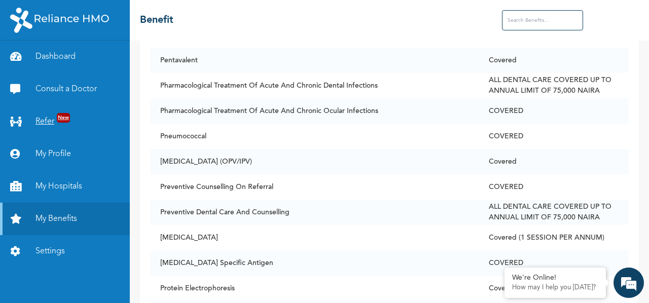
scroll to position [5446, 0]
click at [57, 64] on link "Dashboard" at bounding box center [65, 57] width 130 height 32
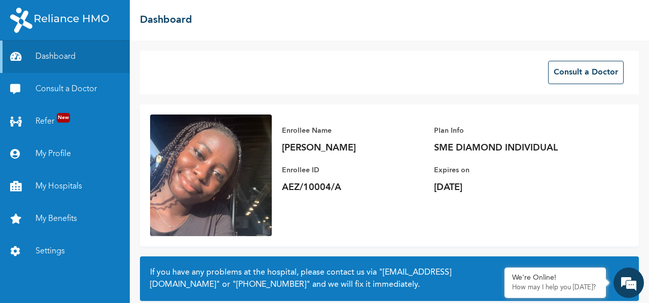
scroll to position [89, 0]
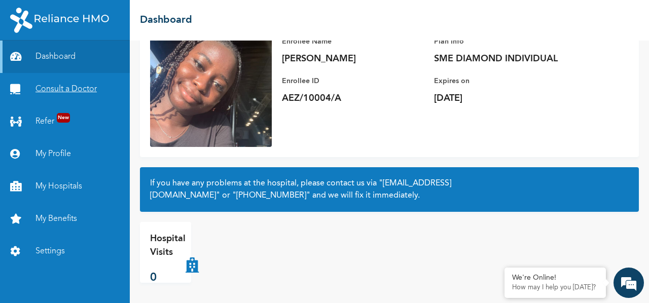
click at [65, 99] on link "Consult a Doctor" at bounding box center [65, 89] width 130 height 32
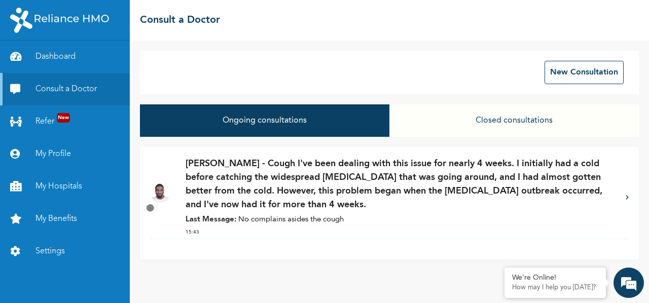
click at [261, 162] on p "Dr. Adoki - Cough I've been dealing with this issue for nearly 4 weeks. I initi…" at bounding box center [401, 184] width 430 height 55
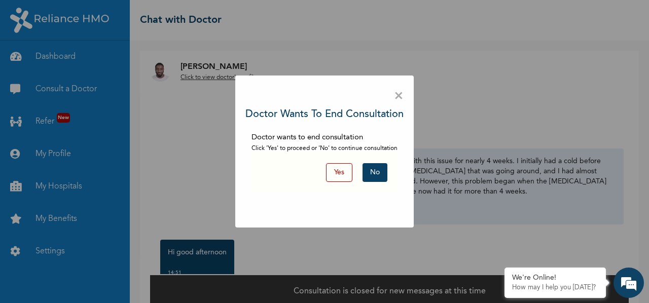
scroll to position [14, 0]
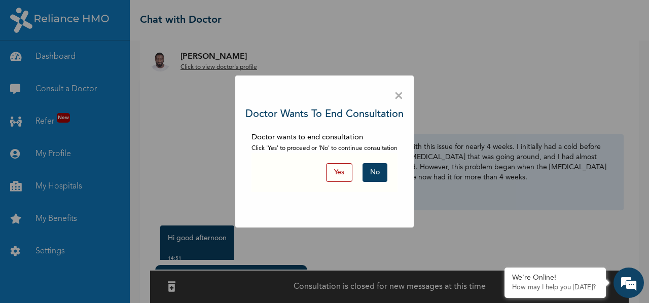
click at [342, 168] on button "Yes" at bounding box center [339, 172] width 26 height 19
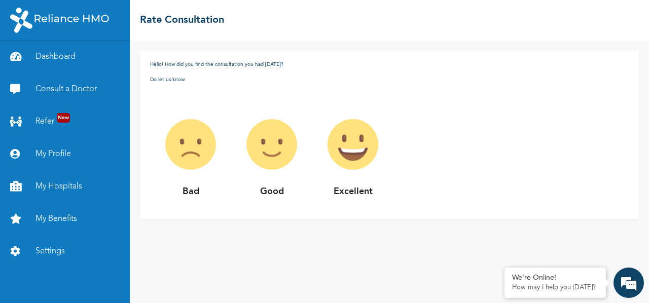
click at [347, 142] on img at bounding box center [352, 144] width 81 height 81
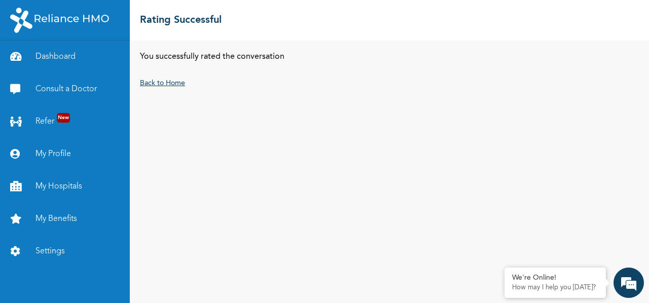
click at [169, 80] on link "Back to Home" at bounding box center [162, 83] width 45 height 7
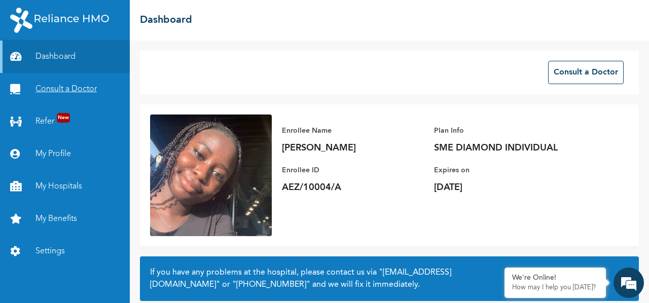
click at [71, 83] on link "Consult a Doctor" at bounding box center [65, 89] width 130 height 32
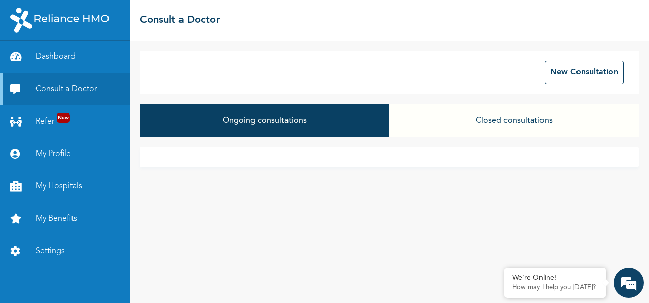
click at [488, 124] on button "Closed consultations" at bounding box center [513, 120] width 249 height 32
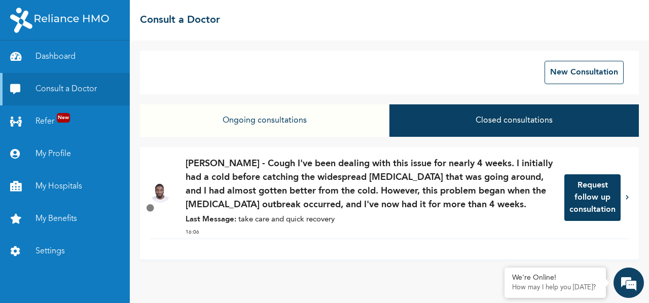
click at [383, 186] on p "Dr. Adoki - Cough I've been dealing with this issue for nearly 4 weeks. I initi…" at bounding box center [370, 184] width 369 height 55
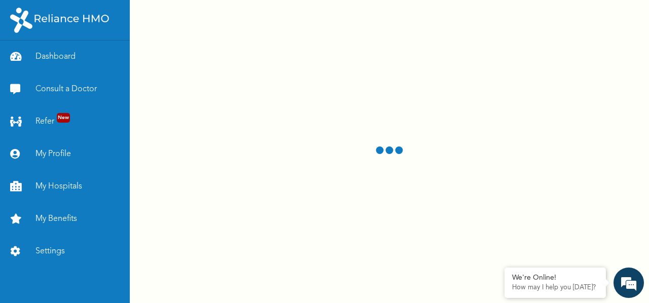
click at [383, 186] on div at bounding box center [389, 151] width 519 height 303
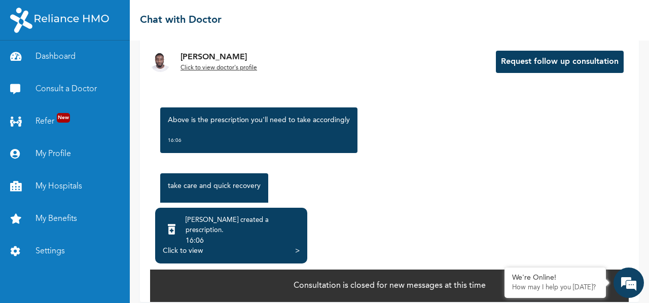
scroll to position [1054, 0]
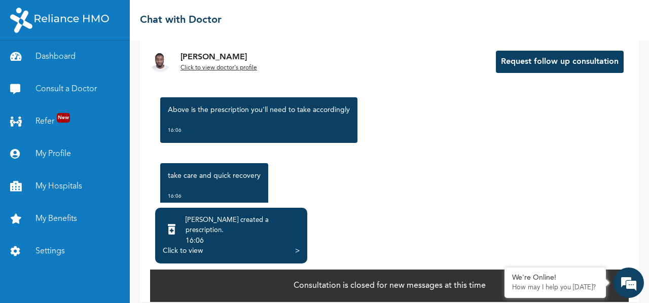
click at [292, 246] on div "Click to view >" at bounding box center [231, 251] width 137 height 10
click at [189, 246] on div "Click to view" at bounding box center [183, 251] width 40 height 10
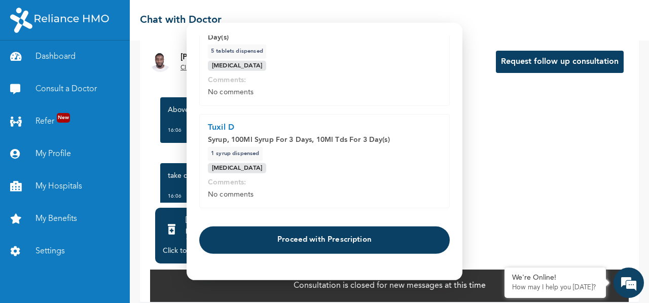
scroll to position [195, 0]
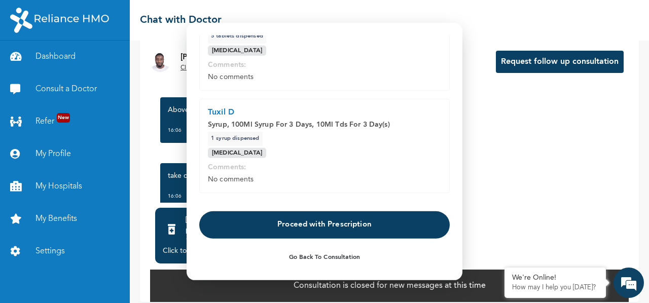
click at [326, 225] on button "Proceed with Prescription" at bounding box center [324, 224] width 250 height 27
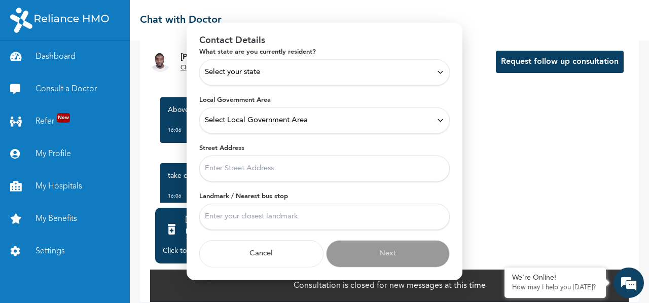
scroll to position [43, 0]
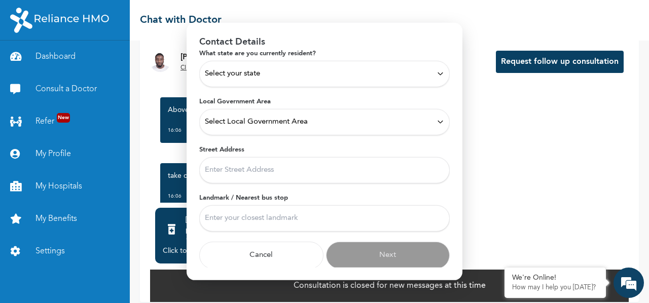
click at [311, 75] on div "Select your state" at bounding box center [324, 73] width 239 height 11
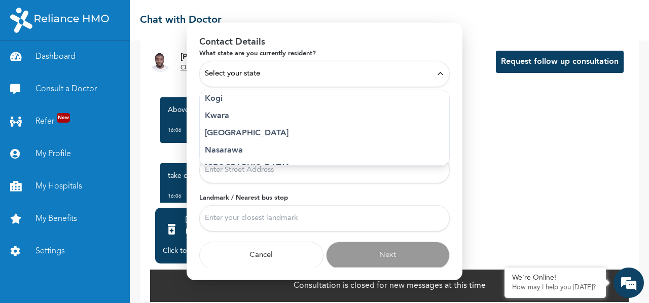
scroll to position [391, 0]
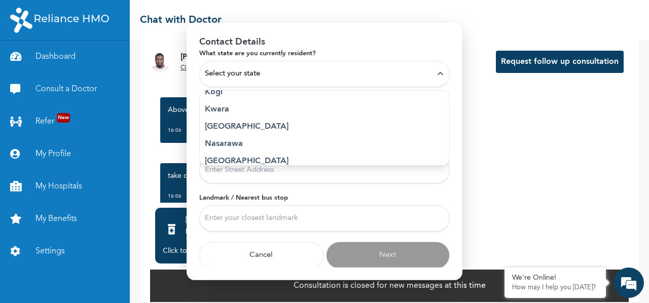
click at [245, 125] on p "[GEOGRAPHIC_DATA]" at bounding box center [324, 126] width 239 height 12
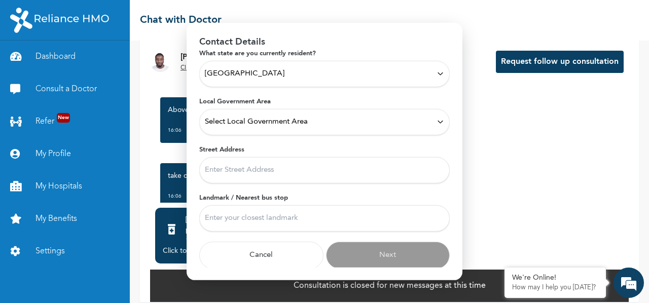
click at [245, 124] on span "Select Local Government Area" at bounding box center [256, 121] width 103 height 11
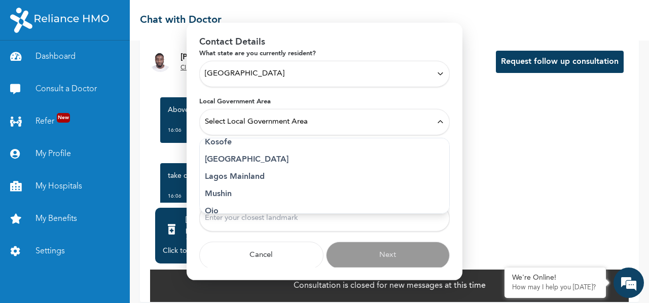
scroll to position [217, 0]
click at [234, 173] on p "Lagos Mainland" at bounding box center [324, 176] width 239 height 12
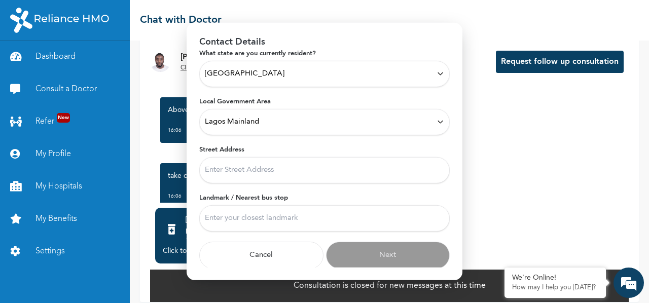
click at [246, 173] on input "Street Address" at bounding box center [324, 170] width 250 height 26
type input "42b Iwaya Rd, Onike-Iwaya, Sabo-Yaba"
click at [271, 223] on input "Landmark / Nearest bus stop" at bounding box center [324, 218] width 250 height 26
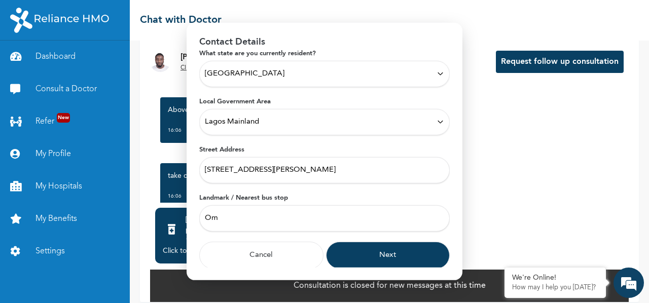
type input "O"
type input "S"
type input "Onike Roundabout"
click at [365, 259] on button "Next" at bounding box center [388, 254] width 124 height 27
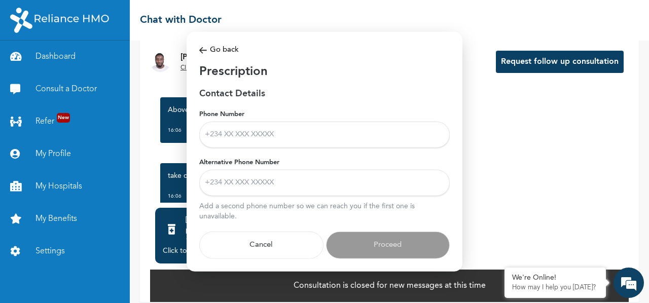
scroll to position [0, 0]
click at [317, 148] on input "Phone Number" at bounding box center [324, 134] width 250 height 26
type input "09064533844"
click at [276, 187] on input "Alternative Phone Number" at bounding box center [324, 182] width 250 height 26
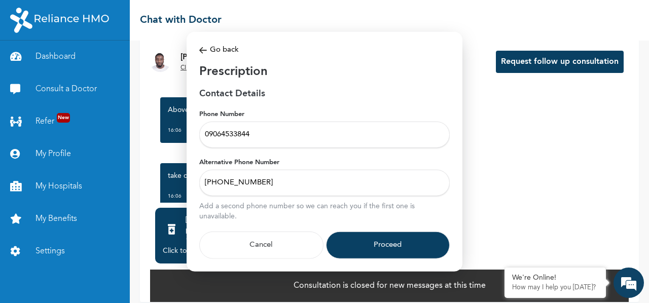
type input "+2348161664098"
click at [210, 132] on input "09064533844" at bounding box center [324, 134] width 250 height 26
type input "+2349064533844"
click at [345, 241] on button "Proceed" at bounding box center [388, 244] width 124 height 27
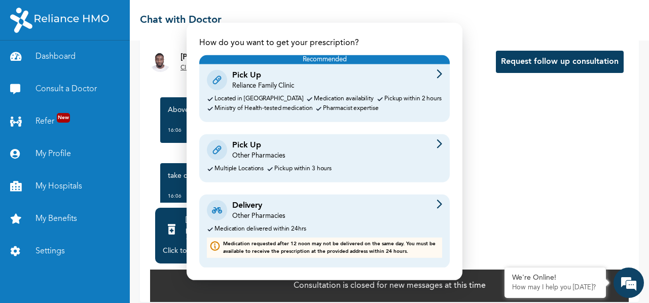
scroll to position [36, 0]
click at [308, 155] on div "Pick Up Other Pharmacies" at bounding box center [324, 149] width 235 height 21
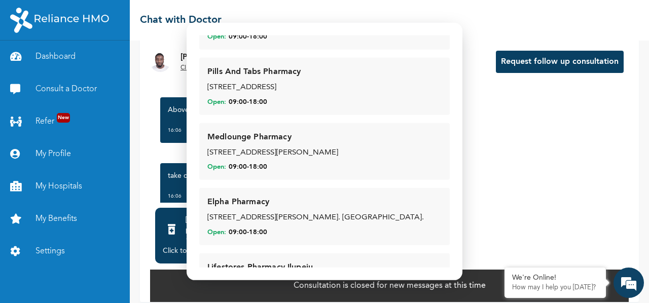
scroll to position [0, 0]
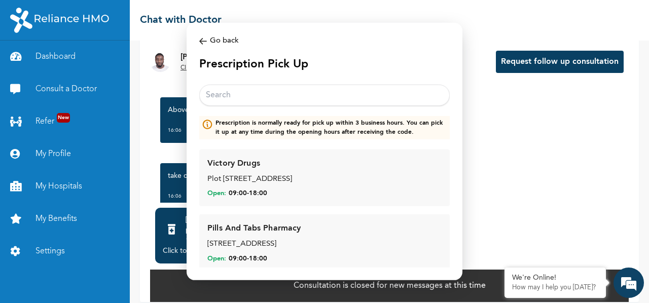
click at [268, 98] on input "text" at bounding box center [324, 95] width 250 height 21
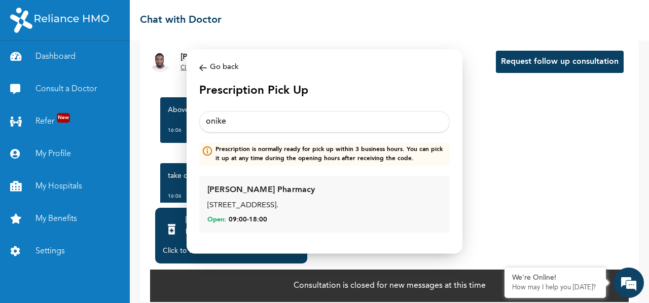
type input "onike"
click at [266, 203] on div "41B, Iwaya road, Opp Timac filling station, Iwaya, Onike Yaba." at bounding box center [324, 206] width 234 height 12
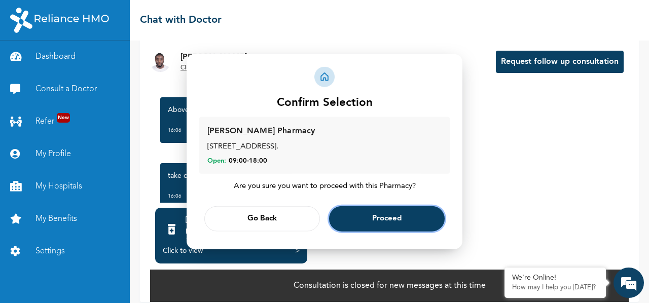
click at [373, 218] on span "Proceed" at bounding box center [386, 218] width 29 height 7
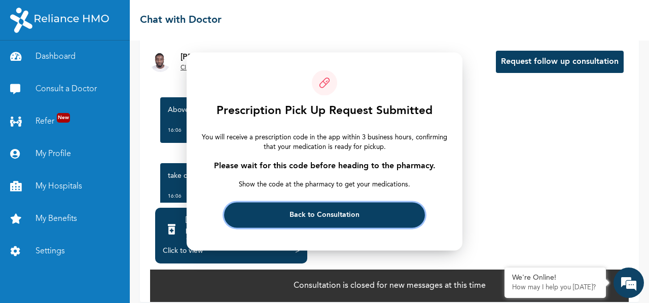
click at [315, 219] on button "Back to Consultation" at bounding box center [324, 215] width 200 height 25
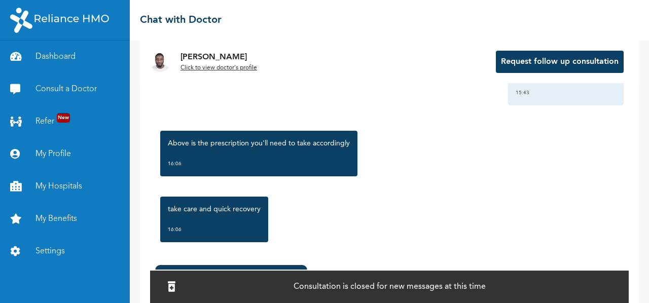
scroll to position [1088, 0]
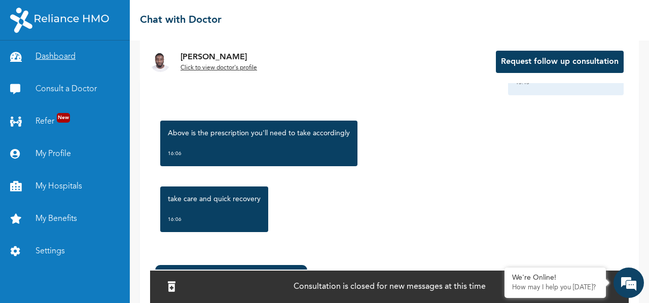
click at [50, 55] on link "Dashboard" at bounding box center [65, 57] width 130 height 32
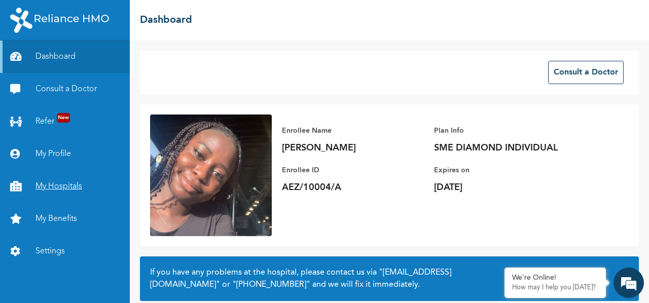
click at [57, 187] on link "My Hospitals" at bounding box center [65, 186] width 130 height 32
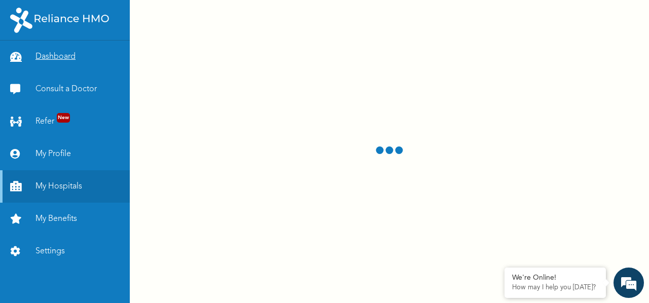
click at [36, 53] on link "Dashboard" at bounding box center [65, 57] width 130 height 32
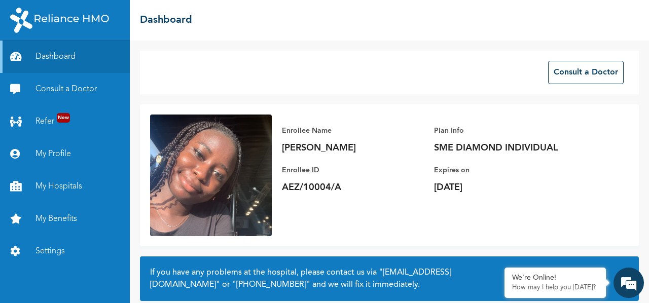
scroll to position [89, 0]
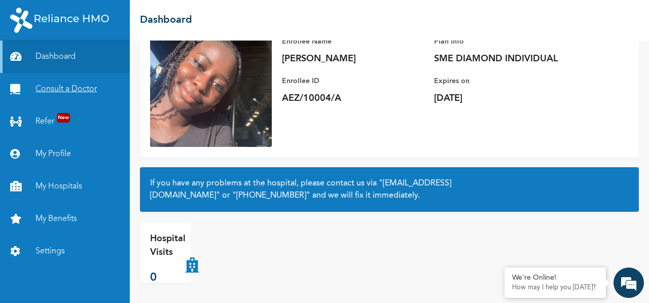
click at [76, 90] on link "Consult a Doctor" at bounding box center [65, 89] width 130 height 32
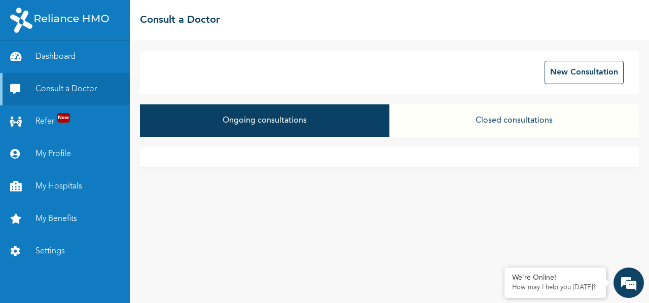
click at [488, 119] on button "Closed consultations" at bounding box center [513, 120] width 249 height 32
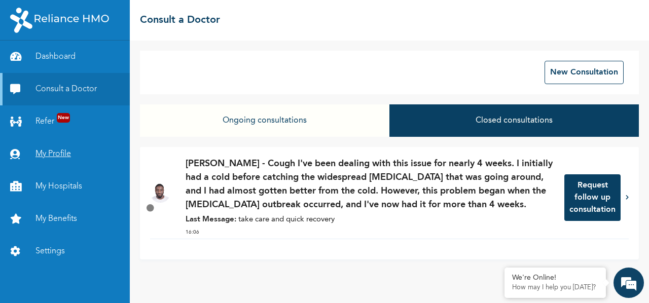
click at [62, 144] on link "My Profile" at bounding box center [65, 154] width 130 height 32
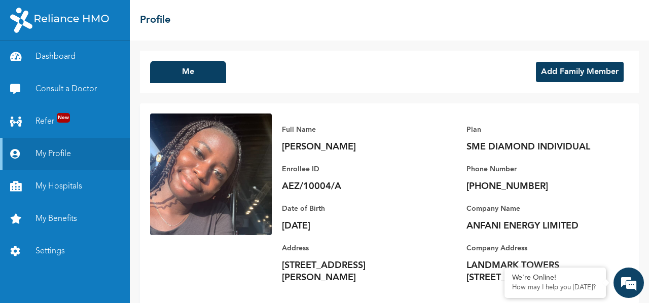
scroll to position [33, 0]
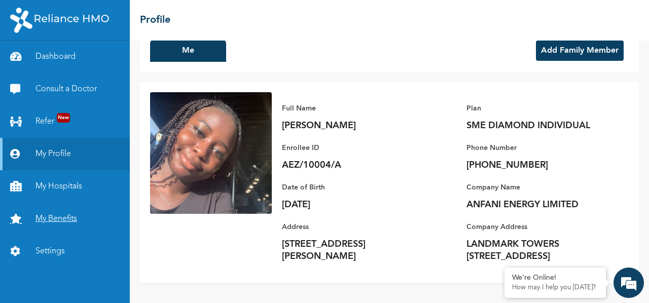
click at [54, 224] on link "My Benefits" at bounding box center [65, 219] width 130 height 32
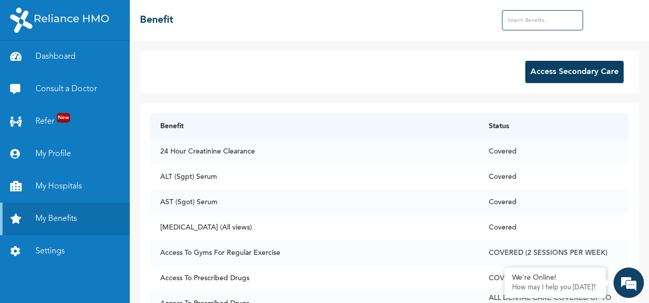
click at [542, 9] on div "☰ Benefit" at bounding box center [389, 20] width 519 height 41
click at [541, 14] on input "text" at bounding box center [542, 20] width 81 height 20
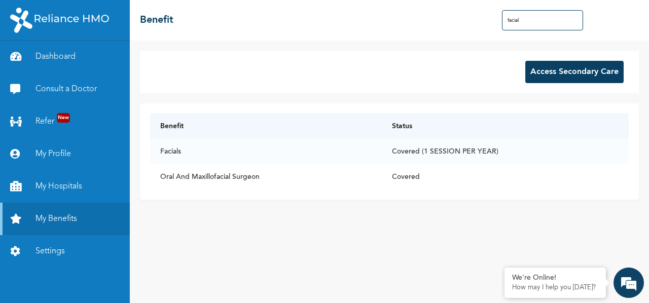
type input "facial"
click at [88, 179] on link "My Hospitals" at bounding box center [65, 186] width 130 height 32
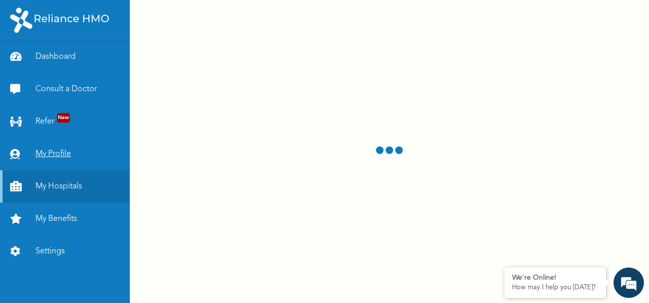
click at [43, 153] on link "My Profile" at bounding box center [65, 154] width 130 height 32
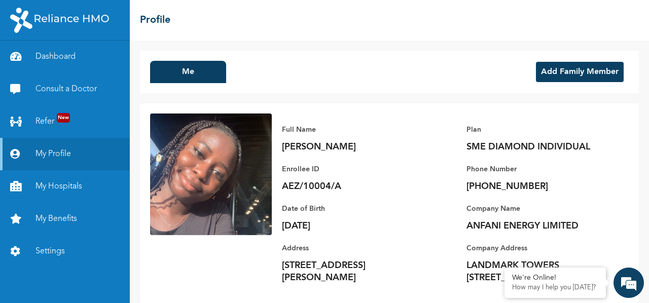
scroll to position [1, 0]
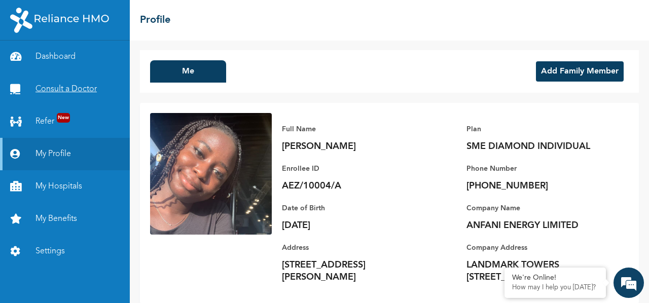
click at [71, 86] on link "Consult a Doctor" at bounding box center [65, 89] width 130 height 32
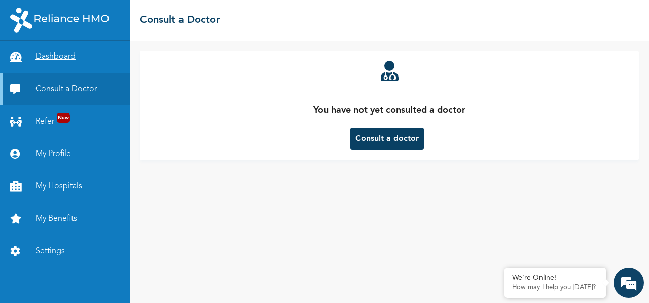
click at [51, 56] on link "Dashboard" at bounding box center [65, 57] width 130 height 32
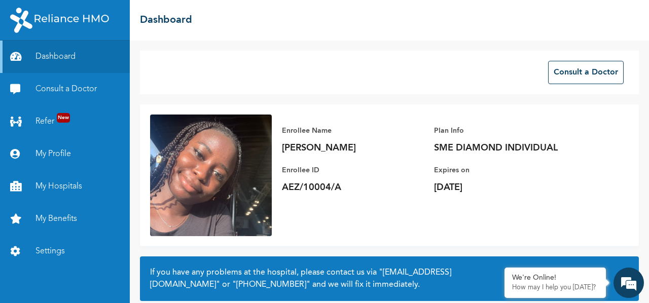
scroll to position [89, 0]
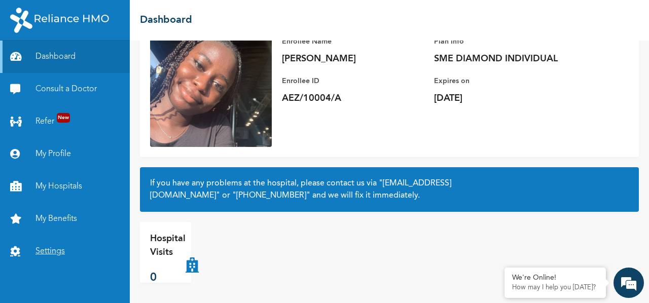
click at [48, 262] on link "Settings" at bounding box center [65, 251] width 130 height 32
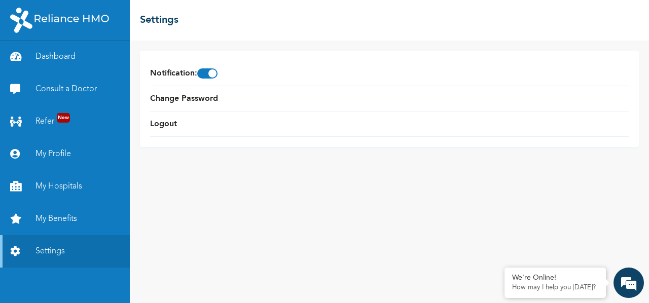
click at [398, 43] on div "Notification : Change Password Logout" at bounding box center [389, 172] width 519 height 263
click at [76, 92] on link "Consult a Doctor" at bounding box center [65, 89] width 130 height 32
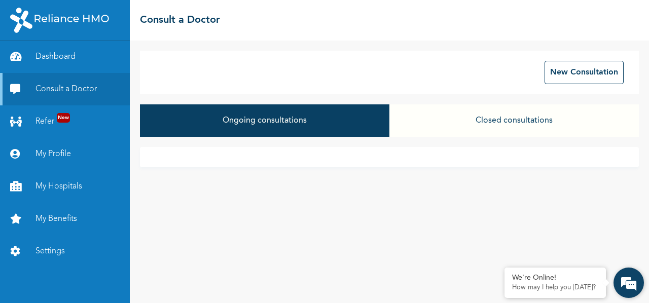
click at [624, 292] on em at bounding box center [628, 282] width 27 height 27
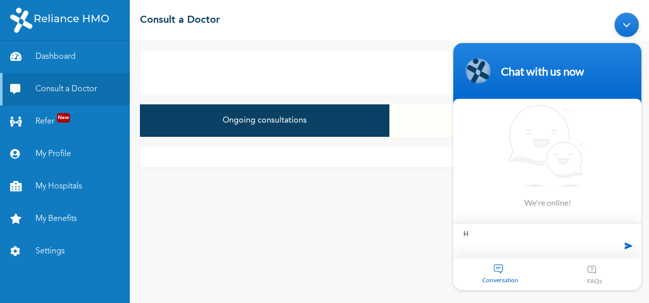
type textarea "Hi"
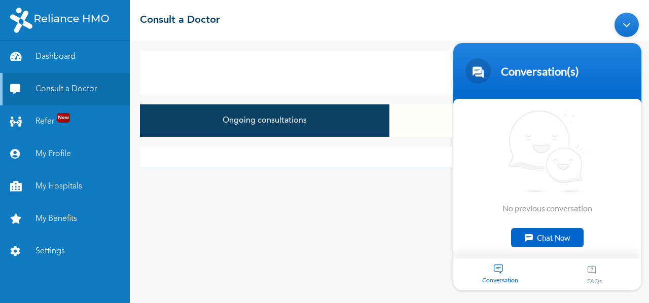
click at [544, 235] on div "Chat Now" at bounding box center [547, 237] width 72 height 19
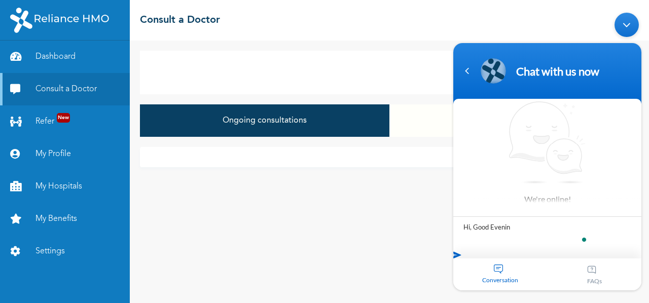
type textarea "Hi, Good Evening"
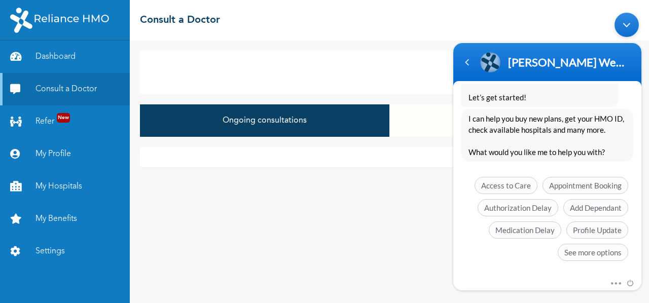
scroll to position [268, 0]
click at [570, 183] on span "Appointment Booking" at bounding box center [585, 184] width 86 height 17
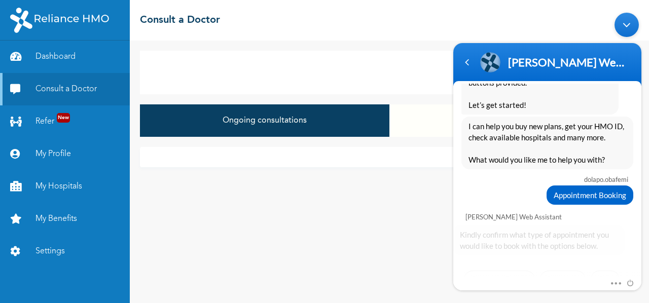
scroll to position [309, 0]
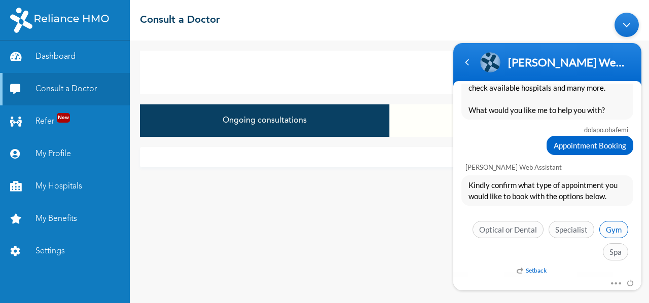
click at [606, 226] on span "Gym" at bounding box center [613, 228] width 29 height 17
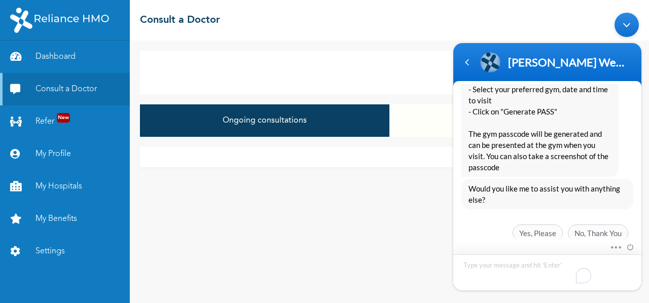
scroll to position [608, 0]
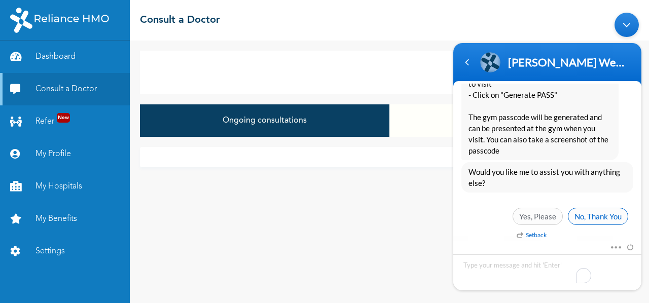
click at [598, 208] on span "No, Thank You" at bounding box center [598, 215] width 60 height 17
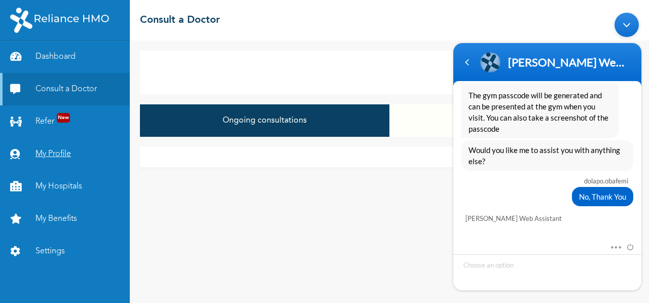
scroll to position [716, 0]
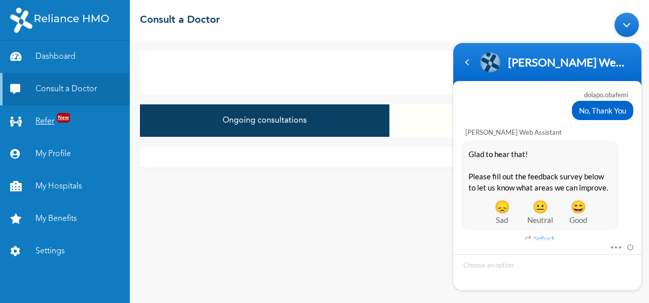
click at [36, 124] on link "Refer New" at bounding box center [65, 121] width 130 height 32
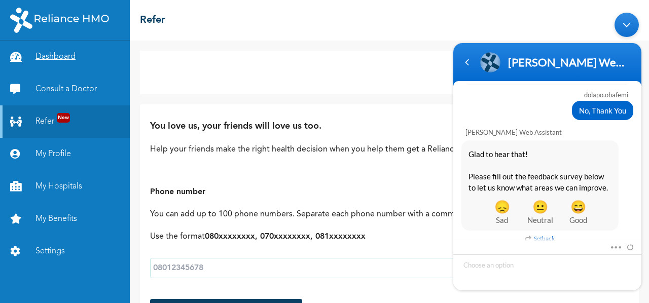
click at [48, 50] on link "Dashboard" at bounding box center [65, 57] width 130 height 32
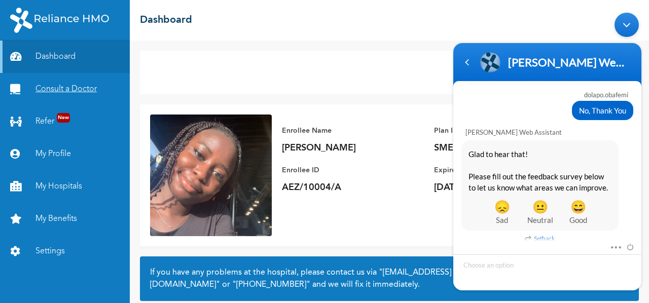
click at [50, 99] on link "Consult a Doctor" at bounding box center [65, 89] width 130 height 32
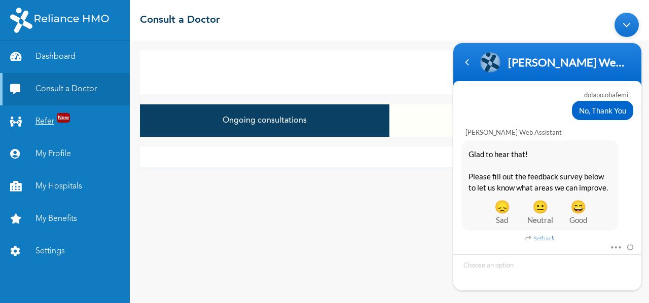
click at [49, 116] on link "Refer New" at bounding box center [65, 121] width 130 height 32
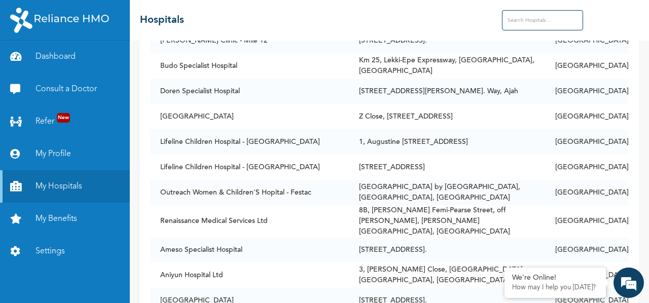
scroll to position [124, 0]
